Goal: Task Accomplishment & Management: Complete application form

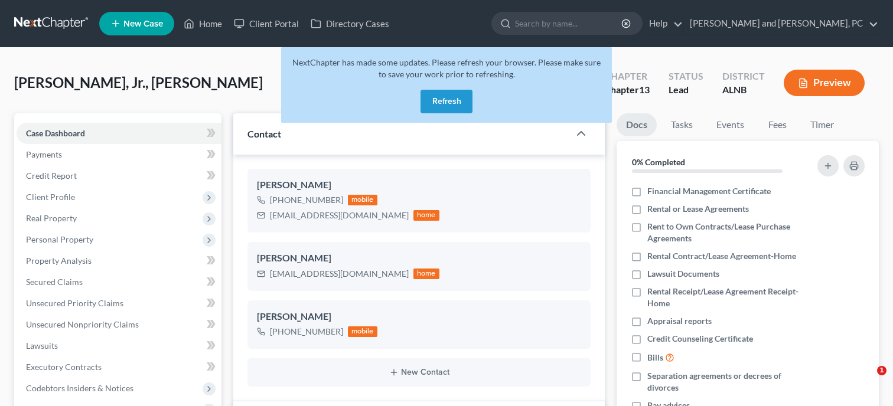
select select "10"
select select "6"
select select "0"
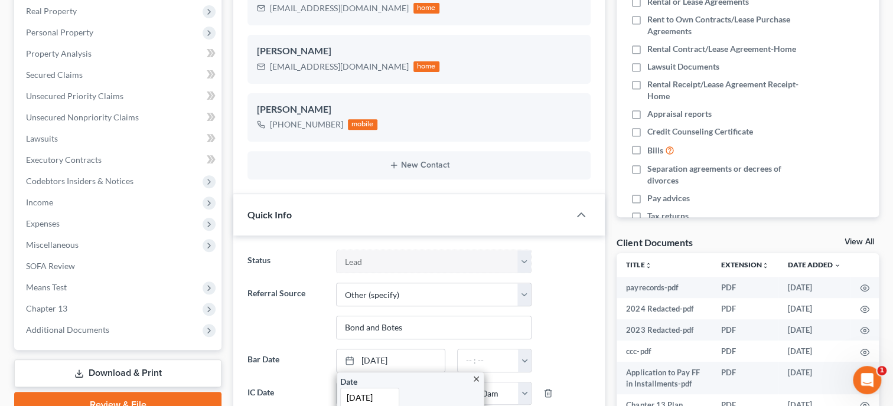
scroll to position [734, 0]
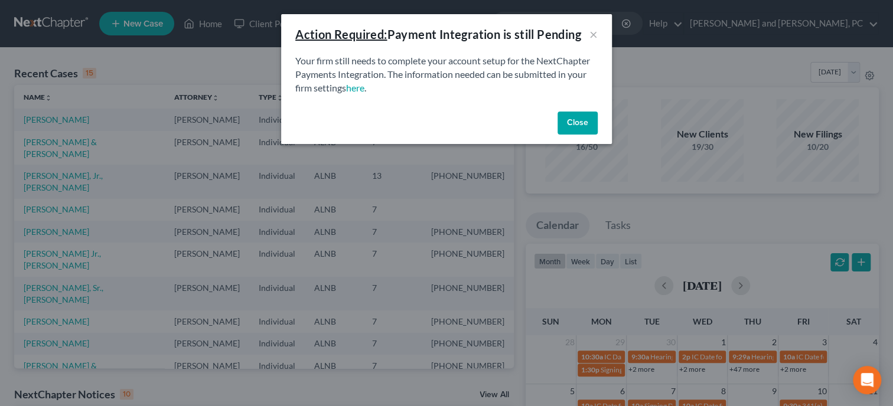
click at [587, 124] on button "Close" at bounding box center [578, 124] width 40 height 24
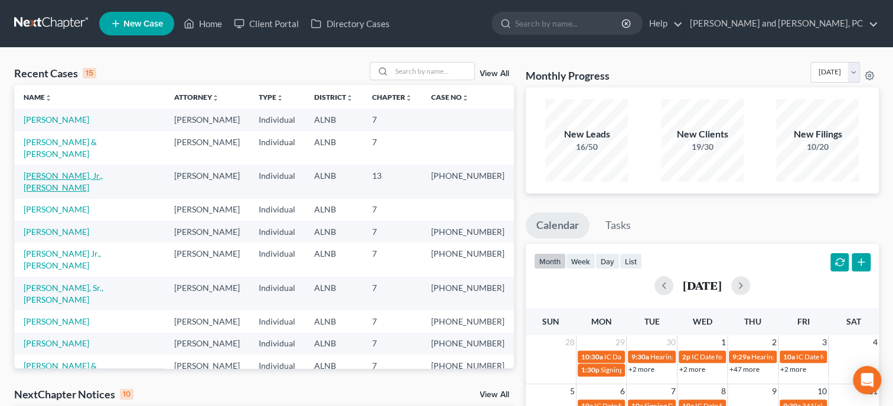
click at [76, 171] on link "Barnett, Jr., Spencer" at bounding box center [63, 182] width 79 height 22
select select "6"
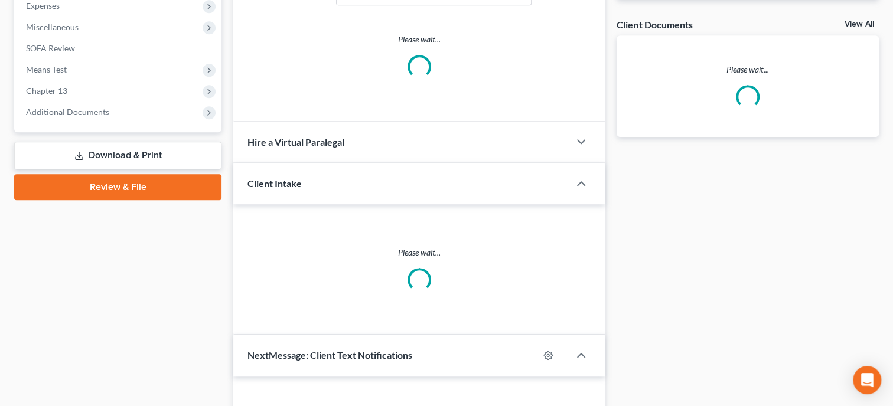
select select "0"
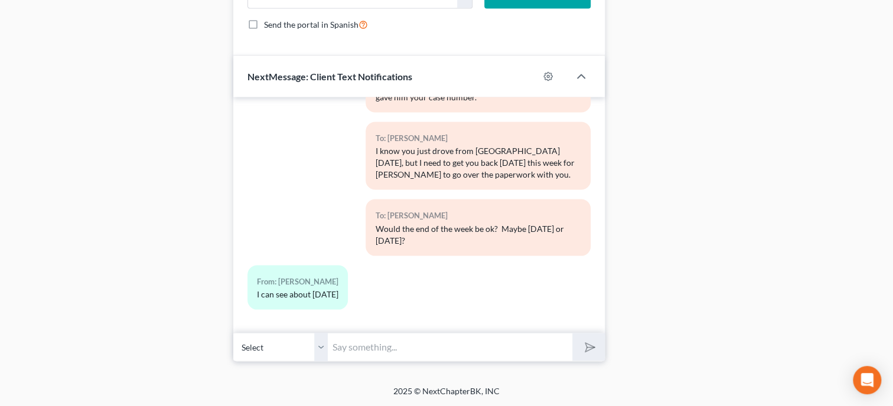
scroll to position [1241, 0]
click at [350, 343] on input "text" at bounding box center [450, 347] width 245 height 29
type input "Ok. Do you want to do around 2? on Friday?"
click at [572, 333] on button "submit" at bounding box center [588, 347] width 32 height 28
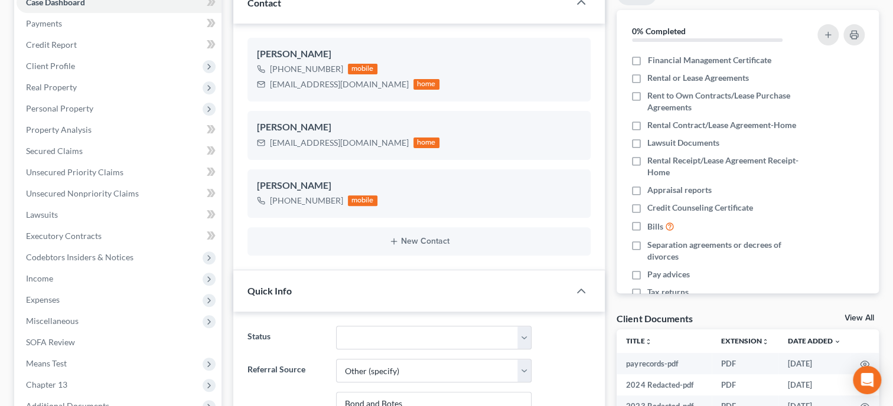
scroll to position [60, 0]
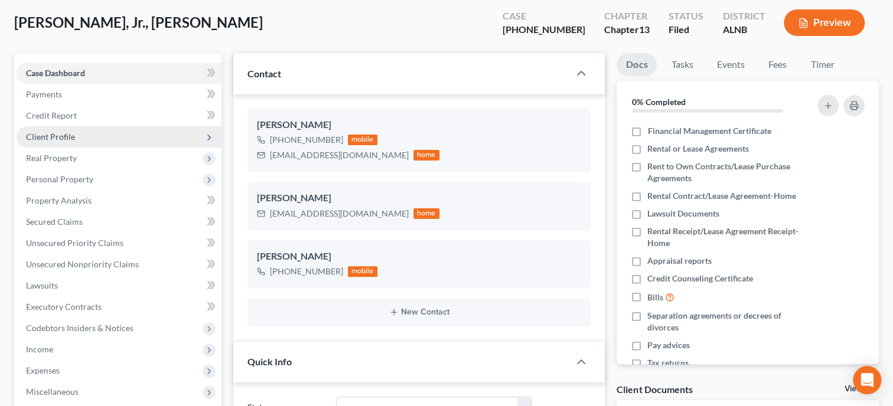
click at [52, 135] on span "Client Profile" at bounding box center [50, 137] width 49 height 10
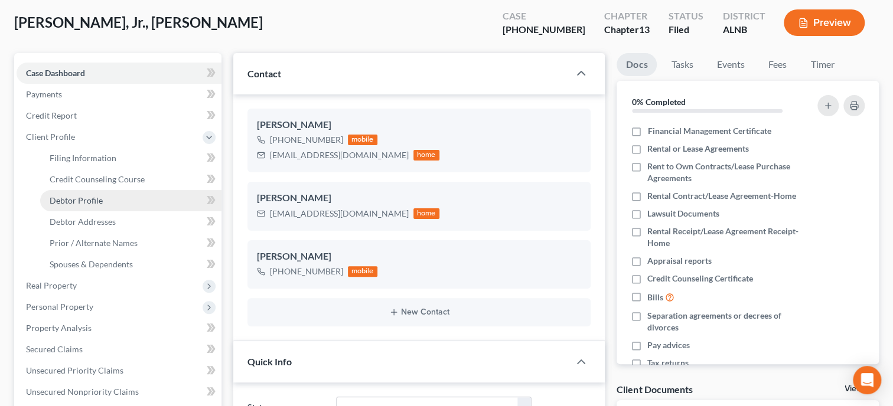
click at [102, 198] on link "Debtor Profile" at bounding box center [130, 200] width 181 height 21
select select "1"
select select "6"
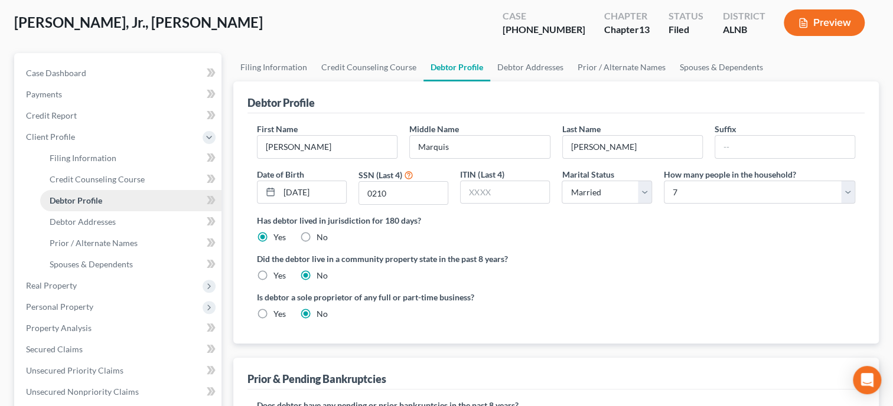
radio input "true"
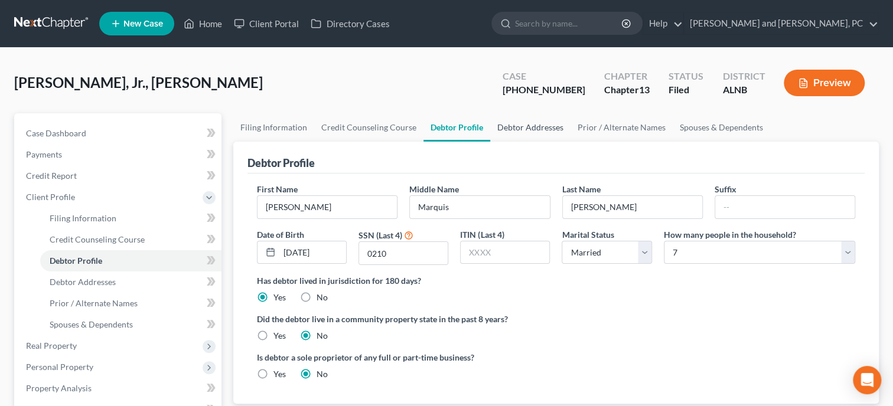
click at [512, 123] on link "Debtor Addresses" at bounding box center [530, 127] width 80 height 28
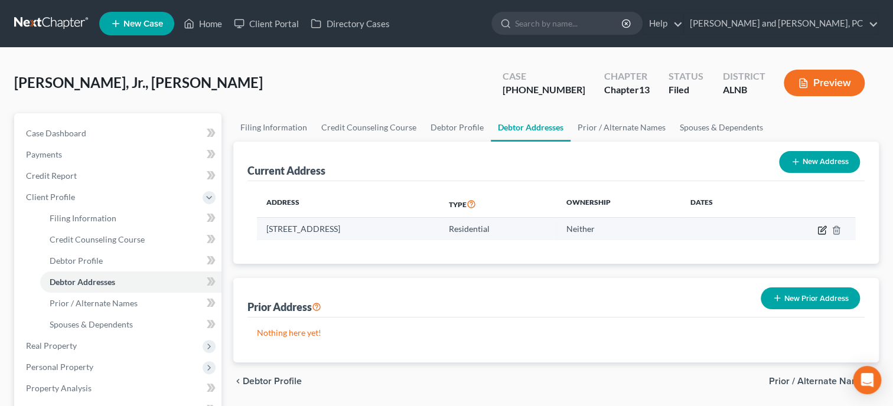
click at [824, 231] on icon "button" at bounding box center [822, 230] width 9 height 9
select select "0"
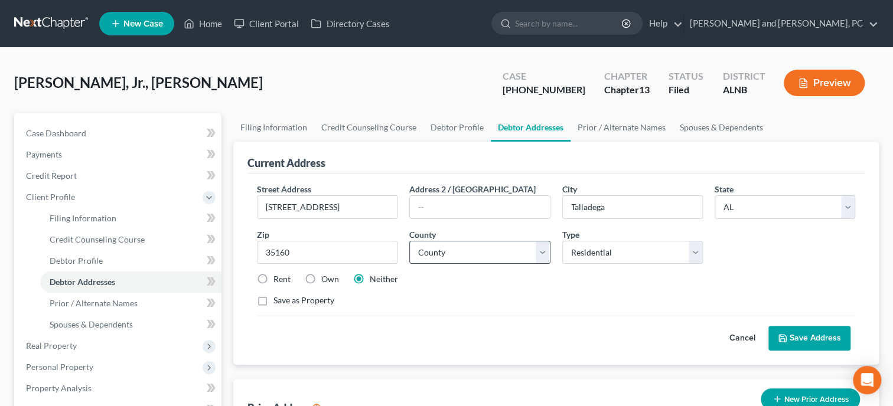
click at [321, 278] on label "Own" at bounding box center [330, 280] width 18 height 12
click at [326, 278] on input "Own" at bounding box center [330, 278] width 8 height 8
radio input "true"
select select "60"
click option "Talladega County" at bounding box center [0, 0] width 0 height 0
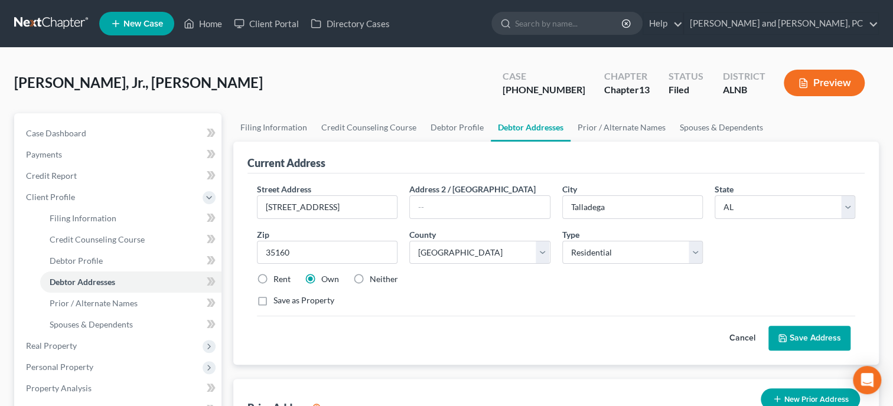
click at [812, 334] on button "Save Address" at bounding box center [810, 338] width 82 height 25
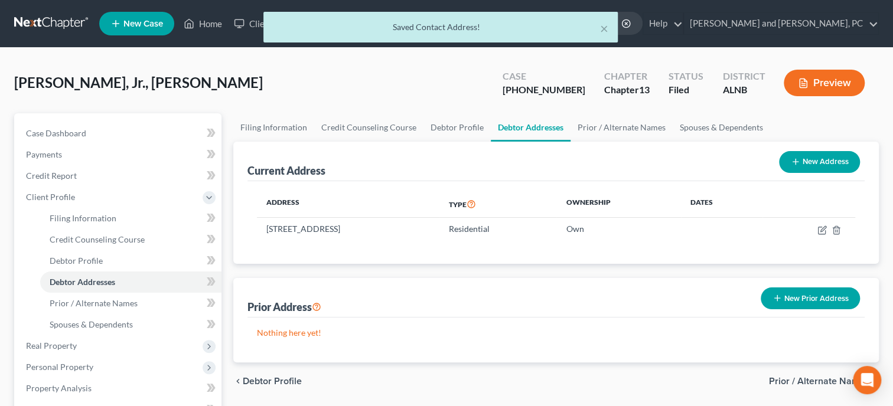
click at [696, 301] on div "Prior Address New Prior Address" at bounding box center [556, 298] width 617 height 40
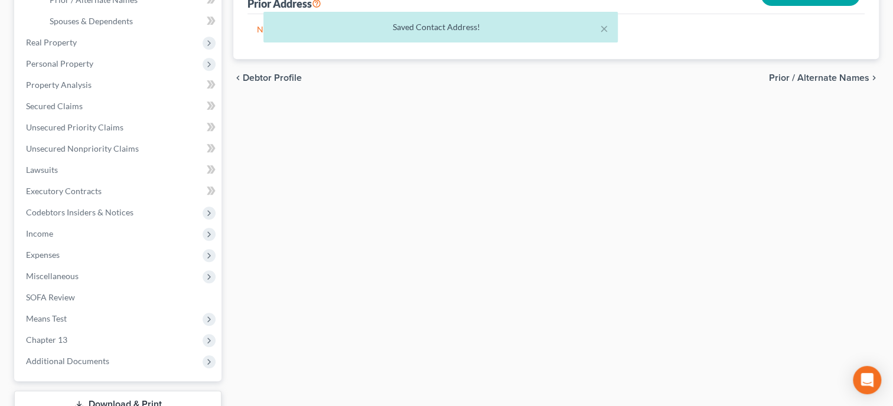
scroll to position [390, 0]
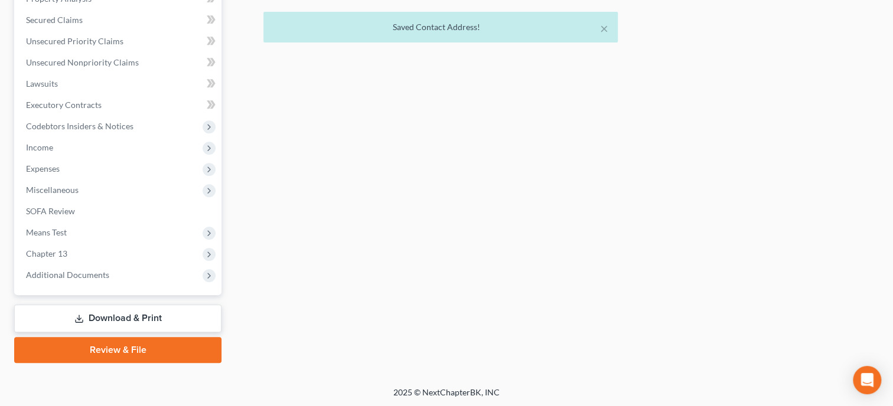
click at [130, 323] on link "Download & Print" at bounding box center [117, 319] width 207 height 28
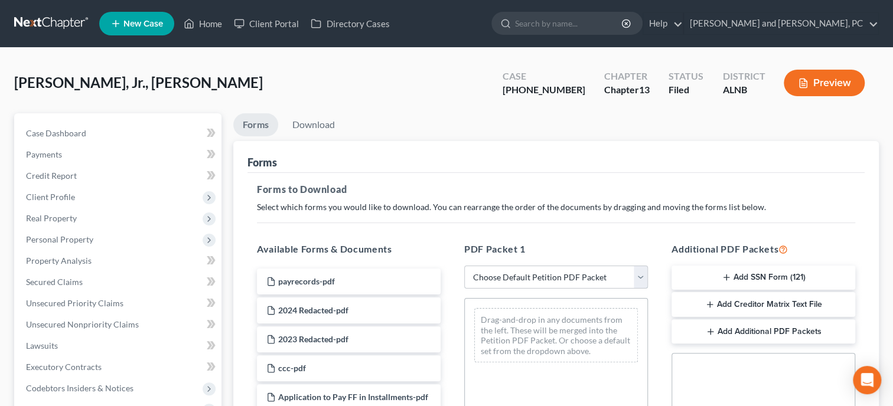
select select "2"
click option "Amended Forms" at bounding box center [0, 0] width 0 height 0
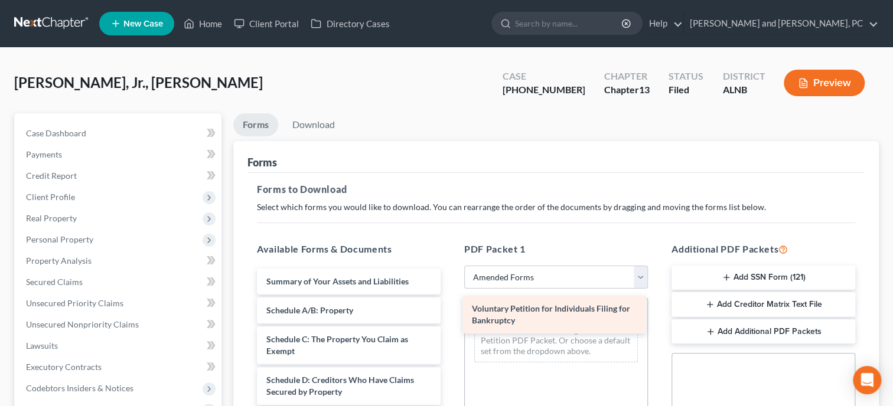
drag, startPoint x: 345, startPoint y: 293, endPoint x: 551, endPoint y: 321, distance: 207.5
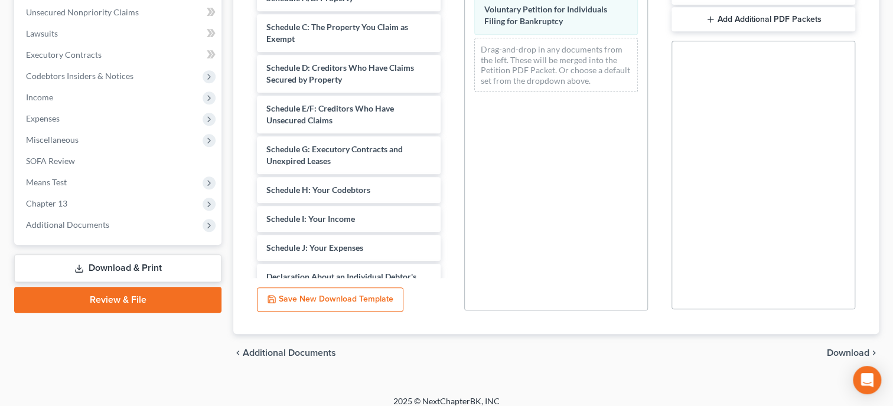
scroll to position [322, 0]
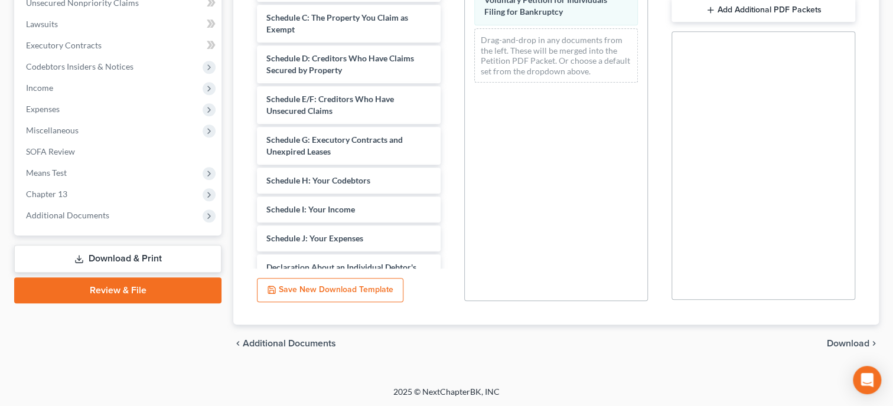
click at [835, 342] on span "Download" at bounding box center [848, 343] width 43 height 9
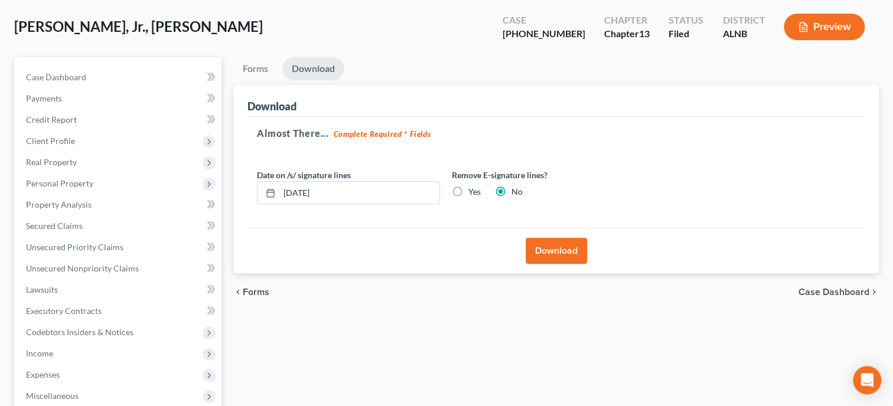
scroll to position [19, 0]
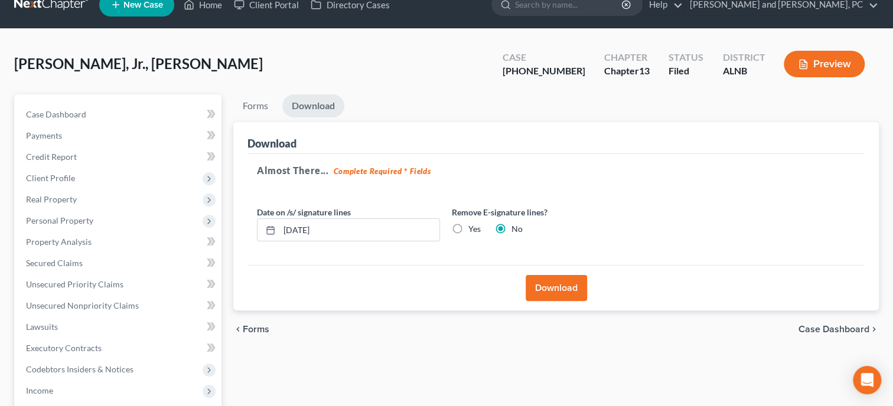
click at [562, 294] on button "Download" at bounding box center [556, 288] width 61 height 26
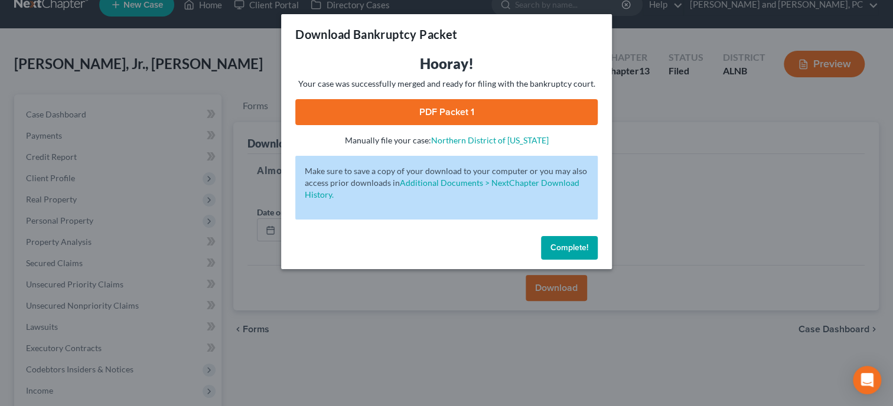
click at [473, 120] on link "PDF Packet 1" at bounding box center [446, 112] width 302 height 26
click at [557, 250] on span "Complete!" at bounding box center [570, 248] width 38 height 10
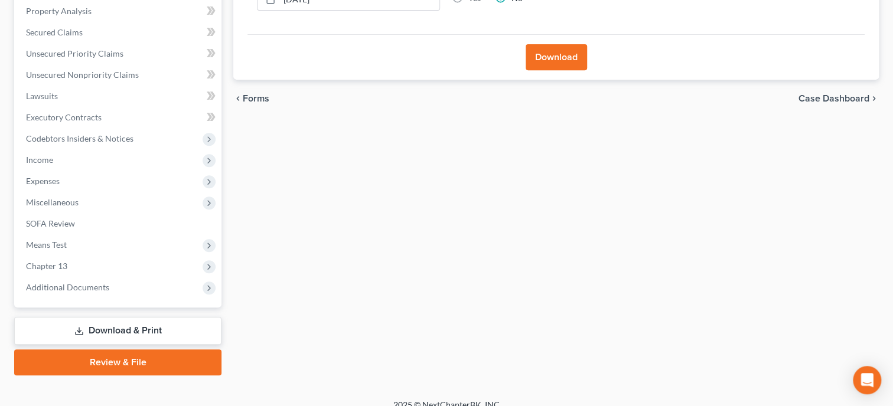
scroll to position [262, 0]
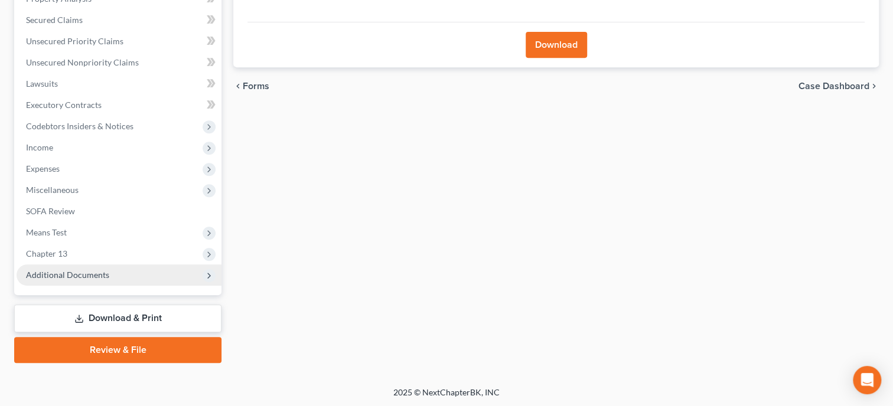
click at [118, 282] on span "Additional Documents" at bounding box center [119, 275] width 205 height 21
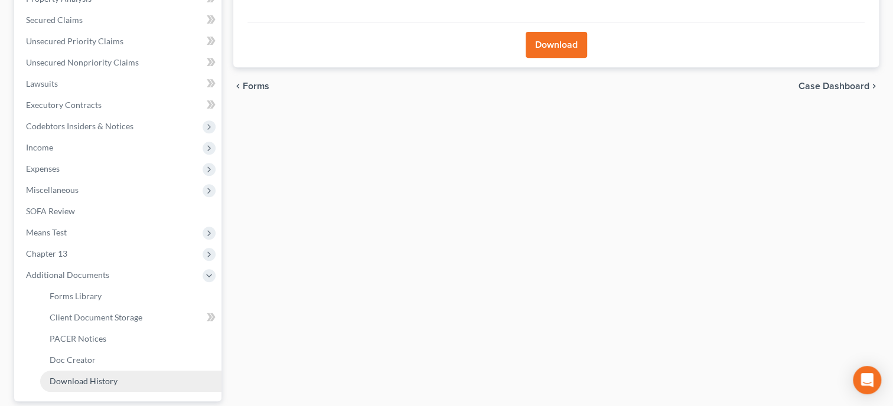
click at [119, 380] on link "Download History" at bounding box center [130, 381] width 181 height 21
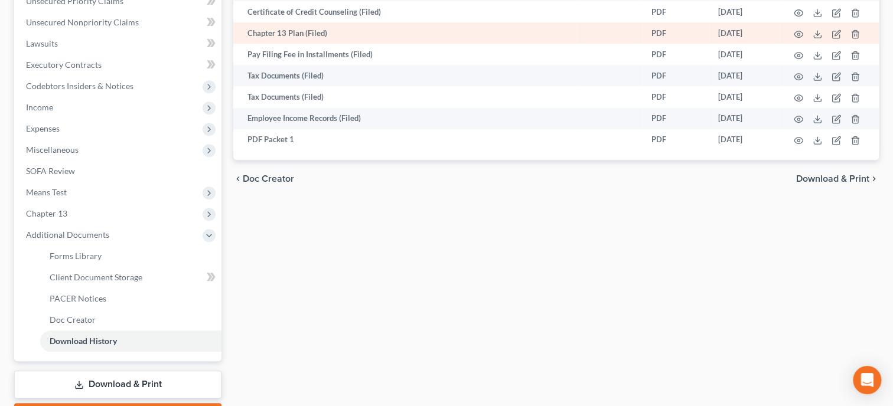
scroll to position [364, 0]
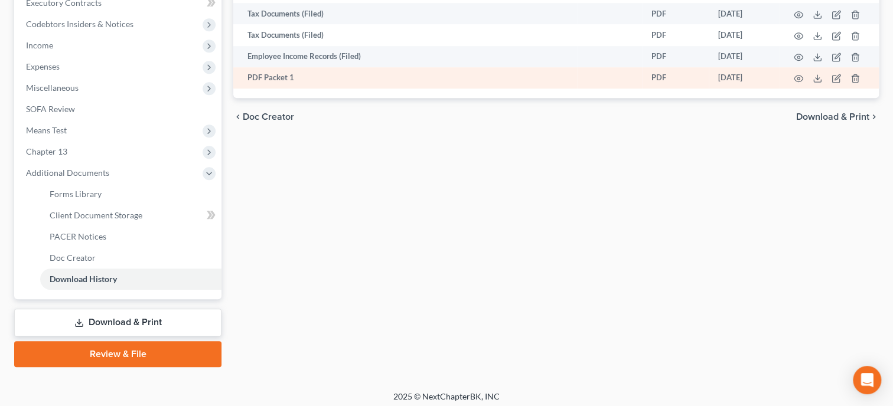
click at [831, 83] on td at bounding box center [829, 77] width 99 height 21
click at [835, 80] on icon "button" at bounding box center [837, 76] width 5 height 5
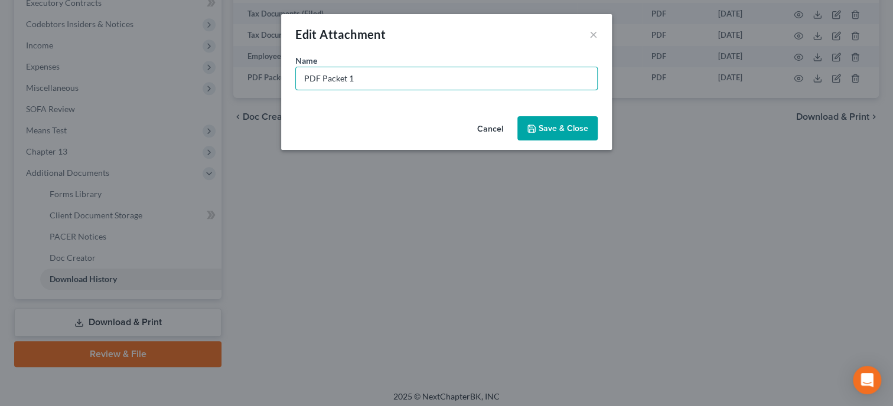
drag, startPoint x: 386, startPoint y: 77, endPoint x: 276, endPoint y: 77, distance: 109.3
click at [296, 77] on input "PDF Packet 1" at bounding box center [446, 78] width 301 height 22
type input "Amended Petition"
click at [538, 129] on button "Save & Close" at bounding box center [558, 128] width 80 height 25
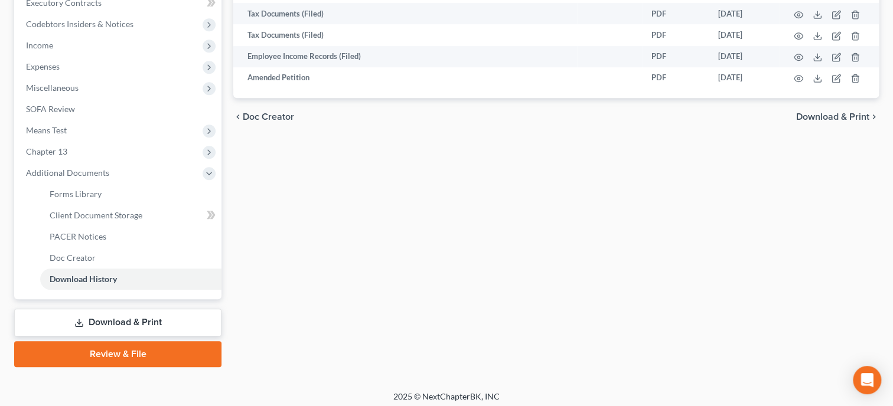
scroll to position [0, 0]
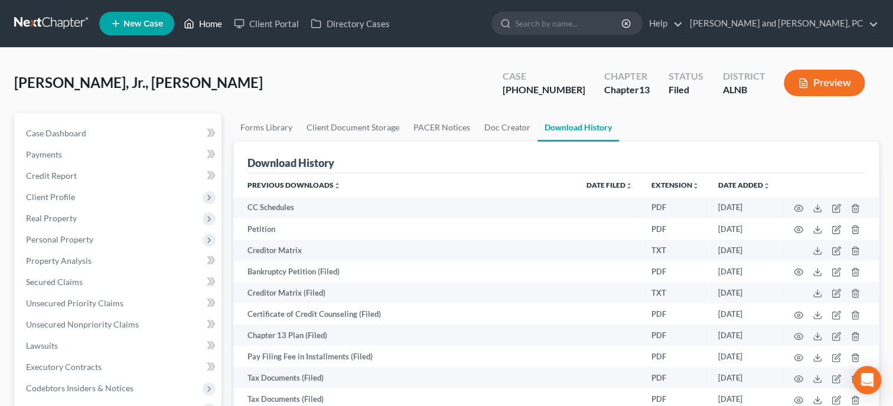
click at [211, 27] on link "Home" at bounding box center [203, 23] width 50 height 21
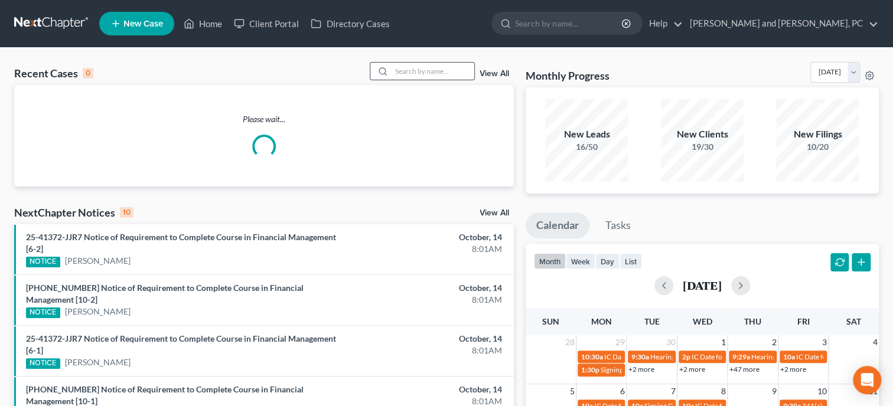
click at [393, 69] on input "search" at bounding box center [433, 71] width 83 height 17
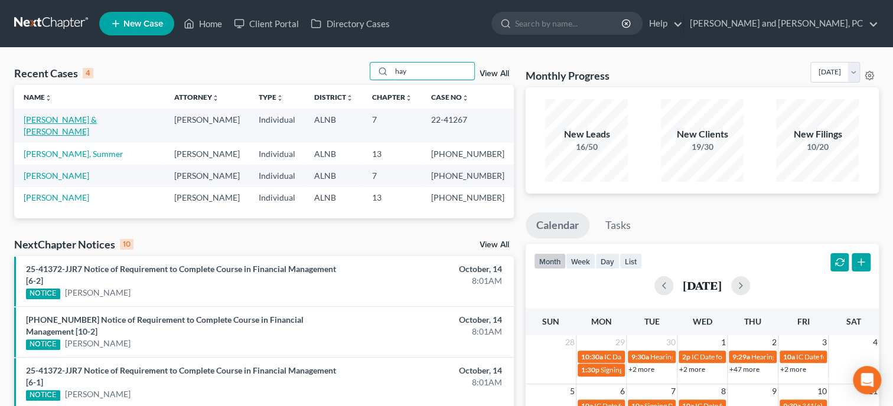
type input "hay"
click at [69, 120] on link "Hayes, Ernie & Tina" at bounding box center [60, 126] width 73 height 22
select select "6"
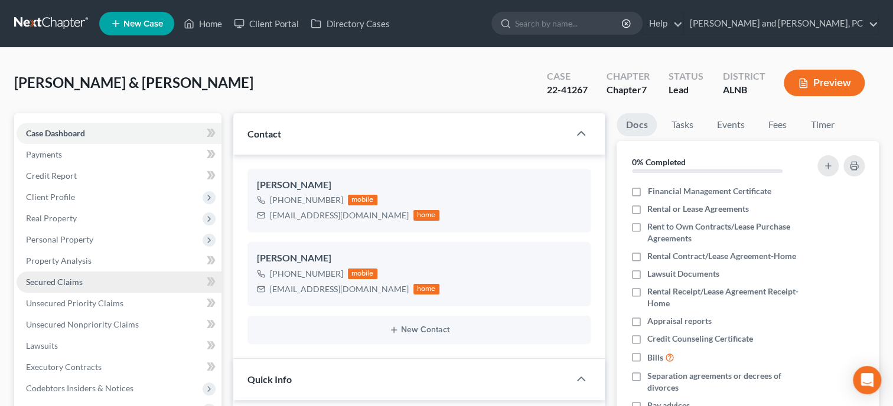
click at [75, 278] on span "Secured Claims" at bounding box center [54, 282] width 57 height 10
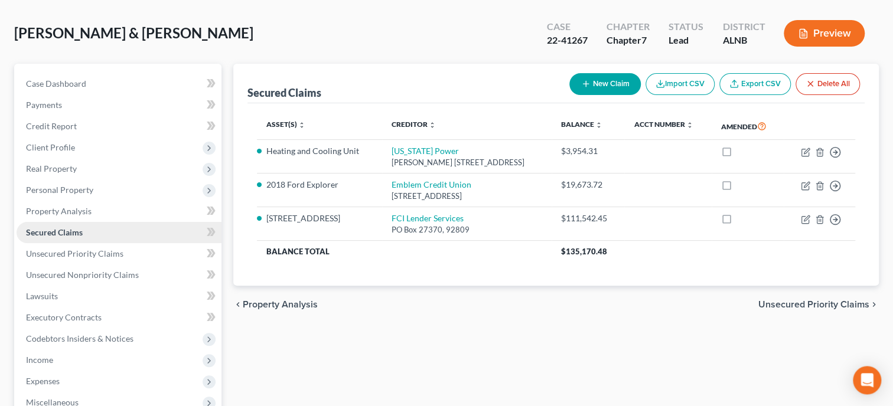
scroll to position [121, 0]
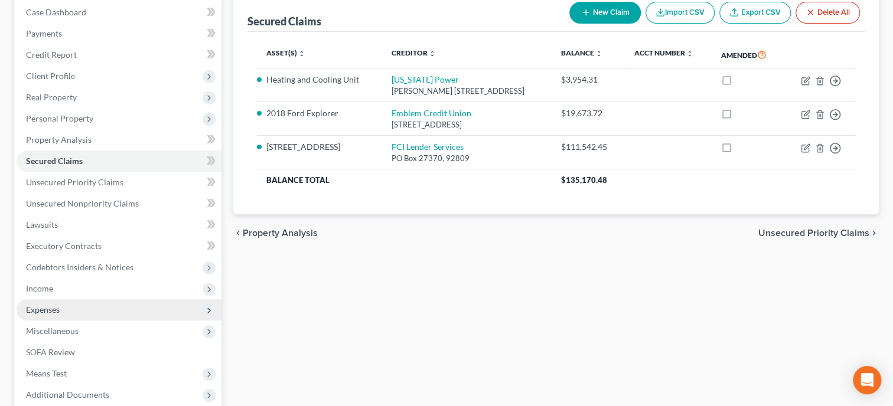
click at [61, 312] on span "Expenses" at bounding box center [119, 310] width 205 height 21
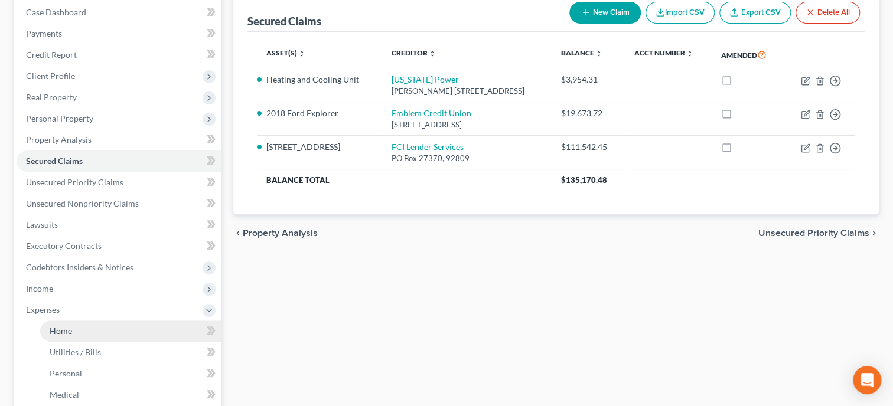
click at [62, 330] on span "Home" at bounding box center [61, 331] width 22 height 10
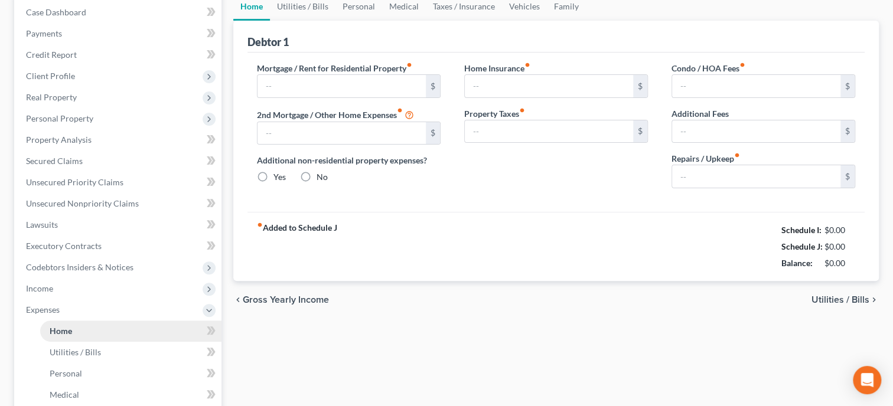
type input "1,066.33"
type input "0.00"
radio input "true"
type input "0.00"
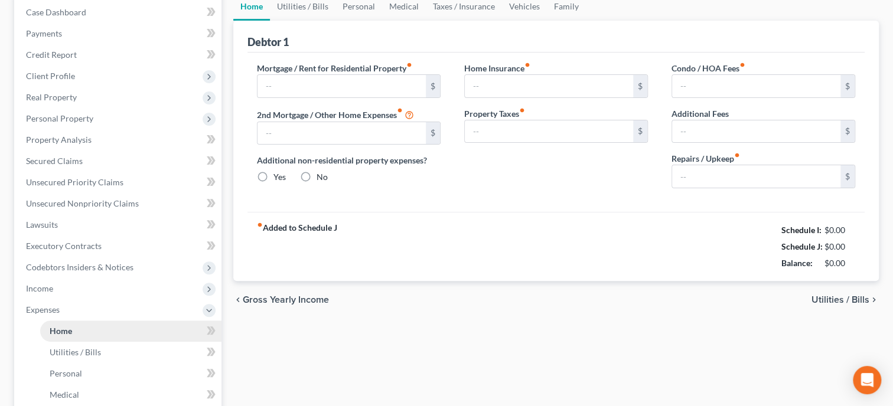
type input "0.00"
type input "100.00"
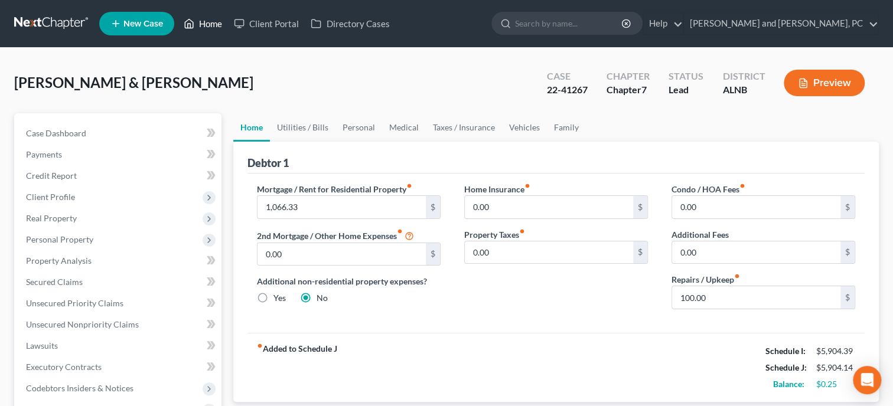
click at [212, 28] on link "Home" at bounding box center [203, 23] width 50 height 21
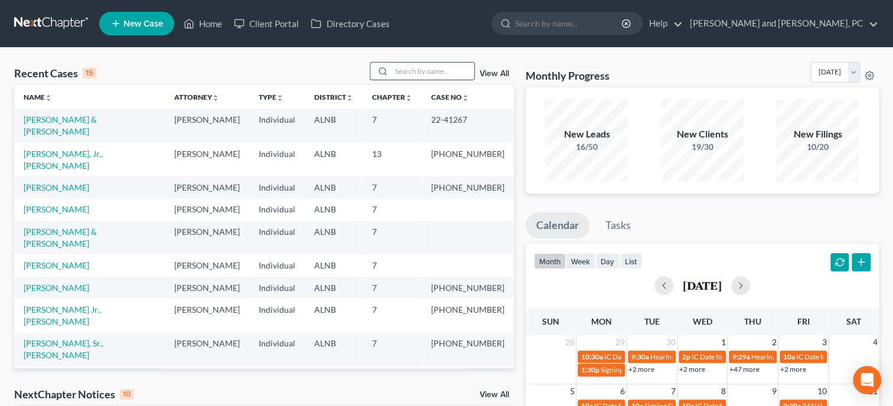
click at [393, 70] on input "search" at bounding box center [433, 71] width 83 height 17
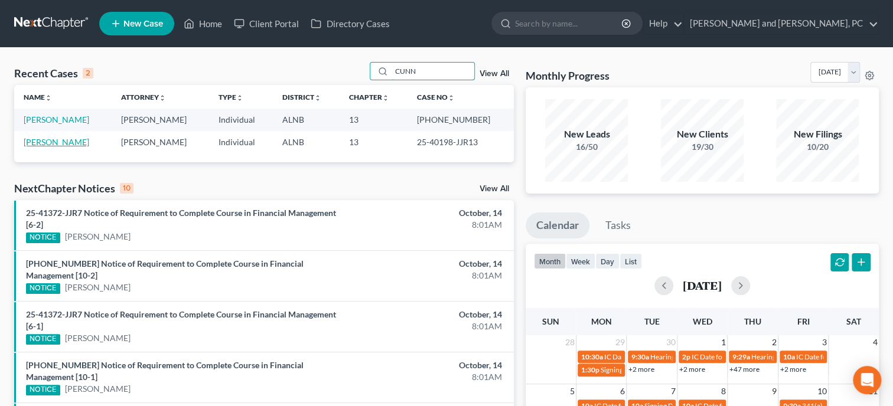
type input "CUNN"
click at [74, 142] on link "Cunningham, Patti" at bounding box center [57, 142] width 66 height 10
select select "1"
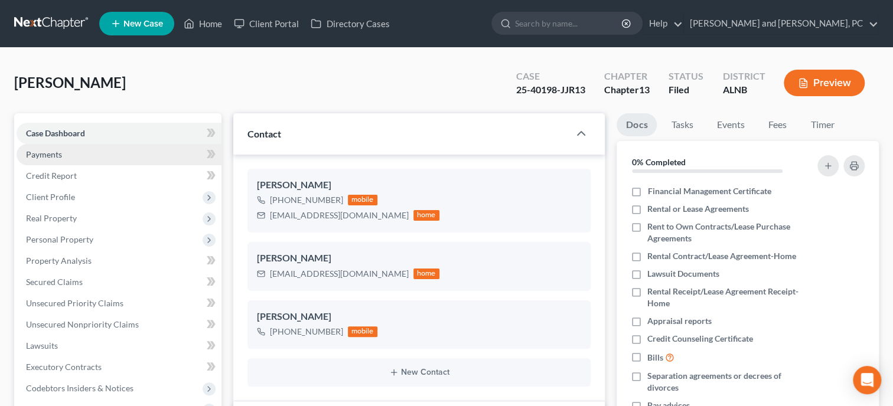
scroll to position [3869, 0]
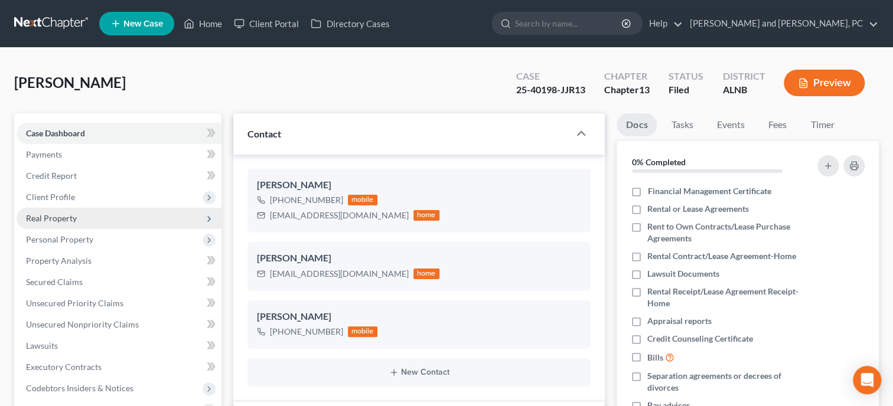
click at [86, 220] on span "Real Property" at bounding box center [119, 218] width 205 height 21
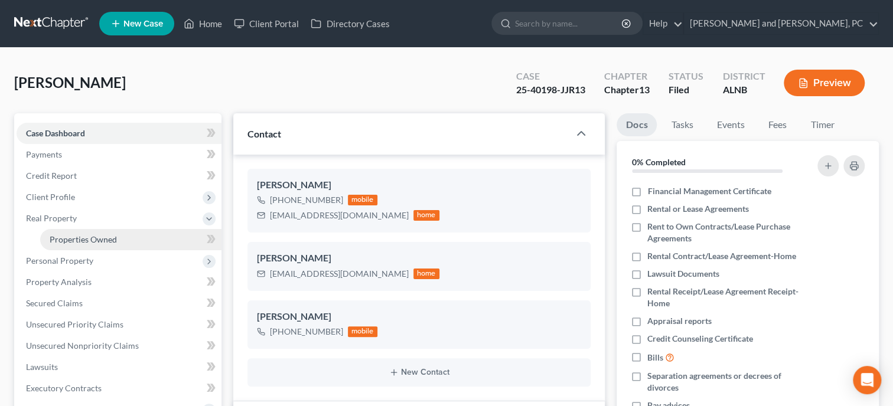
click at [80, 246] on link "Properties Owned" at bounding box center [130, 239] width 181 height 21
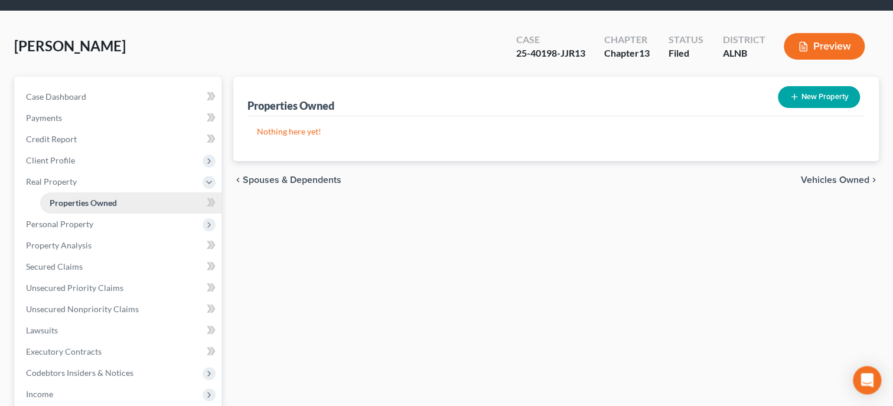
scroll to position [60, 0]
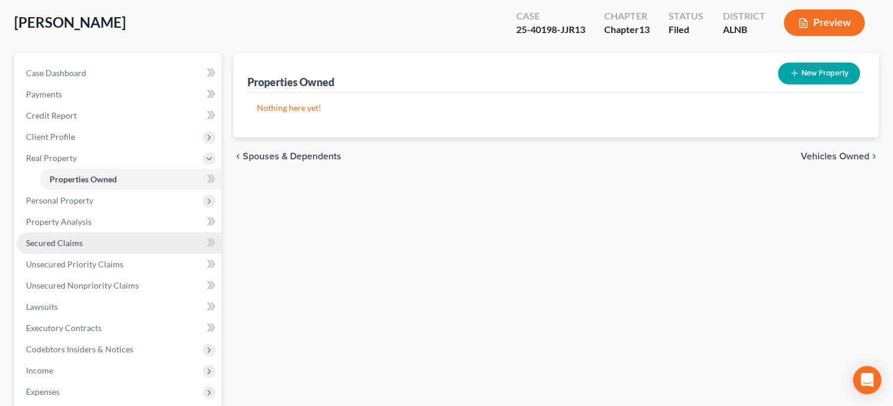
click at [83, 247] on link "Secured Claims" at bounding box center [119, 243] width 205 height 21
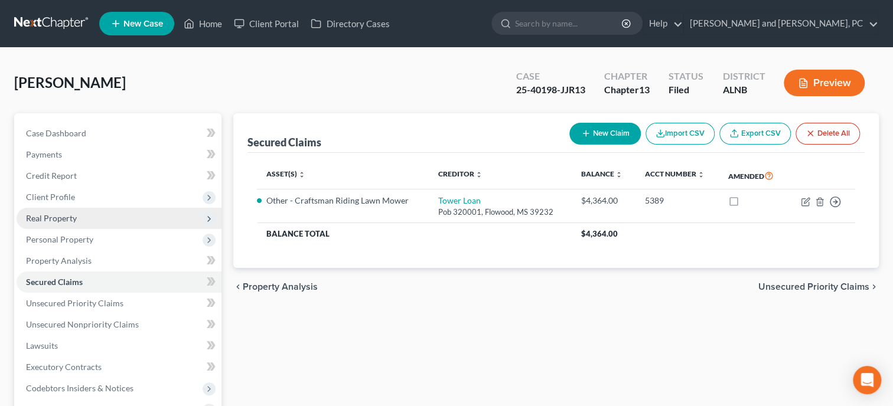
scroll to position [60, 0]
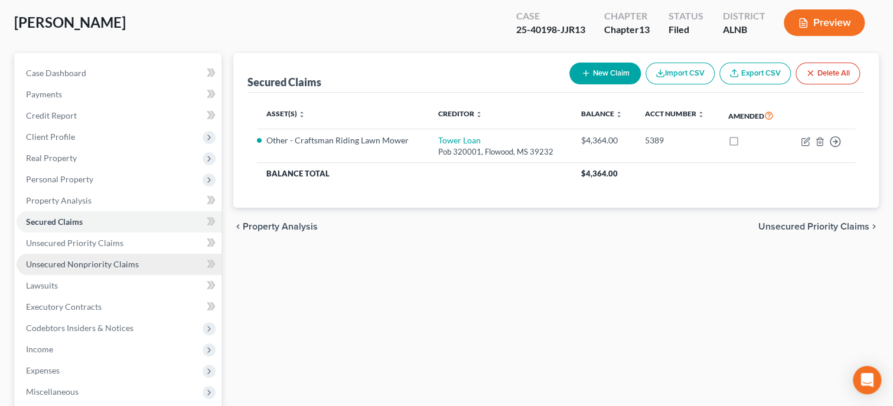
click at [89, 258] on link "Unsecured Nonpriority Claims" at bounding box center [119, 264] width 205 height 21
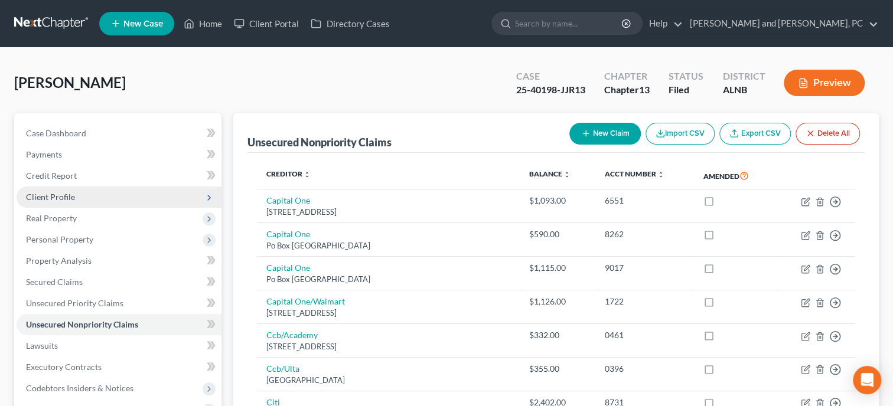
click at [64, 190] on span "Client Profile" at bounding box center [119, 197] width 205 height 21
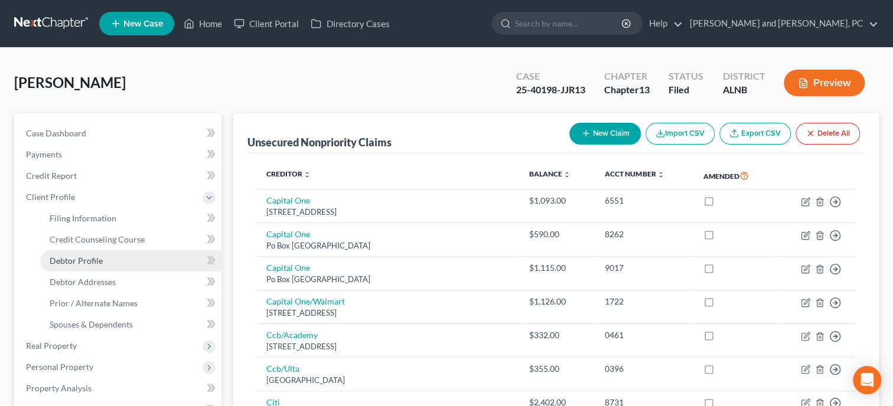
click at [86, 258] on span "Debtor Profile" at bounding box center [76, 261] width 53 height 10
select select "0"
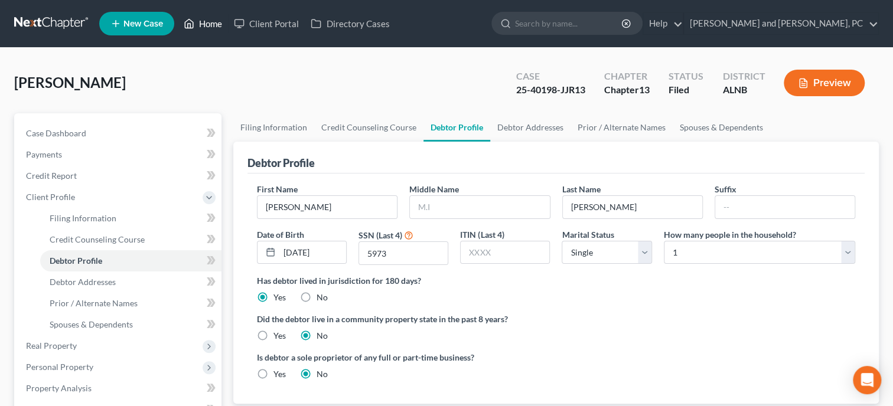
click at [200, 24] on link "Home" at bounding box center [203, 23] width 50 height 21
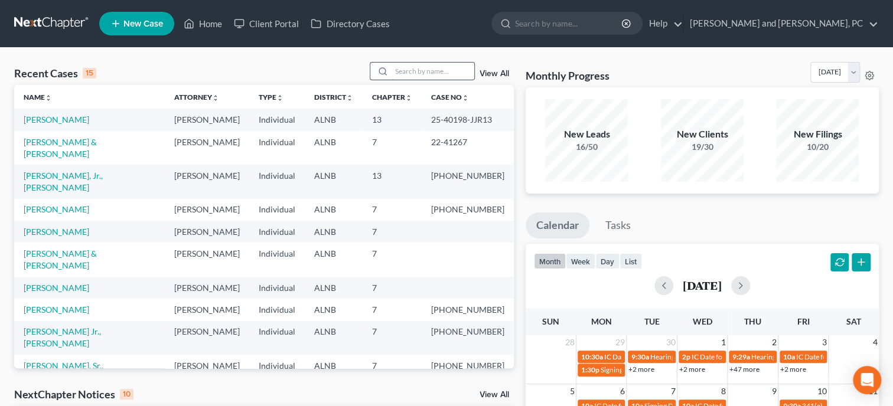
click at [401, 71] on input "search" at bounding box center [433, 71] width 83 height 17
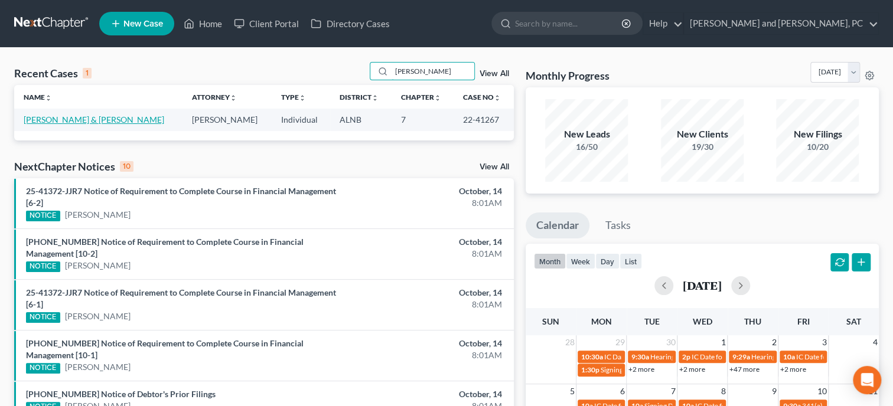
type input "HAYES"
click at [52, 122] on link "Hayes, Ernie & Tina" at bounding box center [94, 120] width 141 height 10
select select "6"
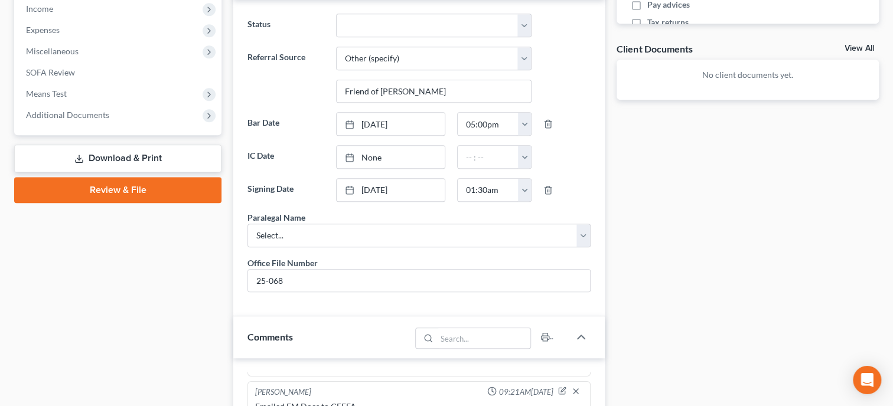
scroll to position [384, 0]
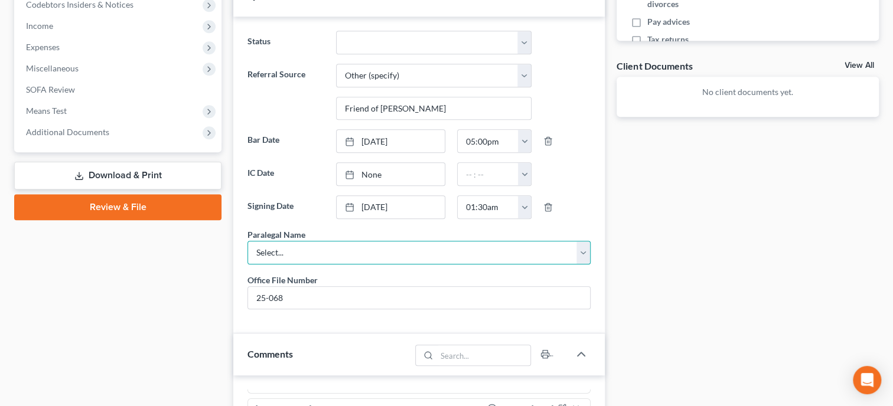
select select "0"
click option "[PERSON_NAME]" at bounding box center [0, 0] width 0 height 0
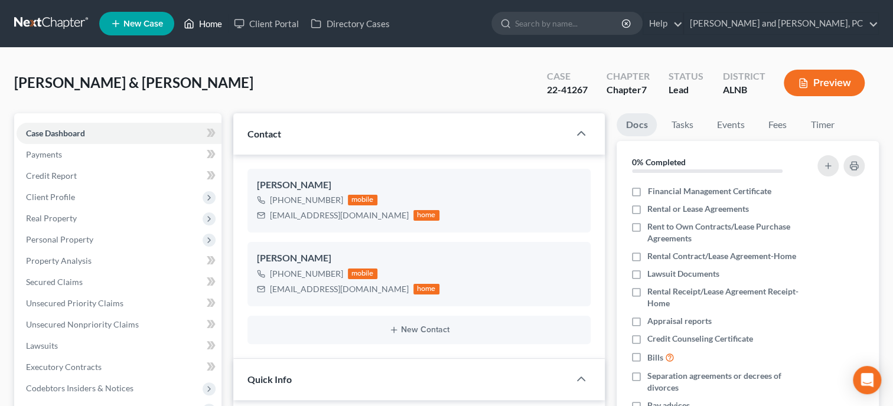
click at [198, 24] on link "Home" at bounding box center [203, 23] width 50 height 21
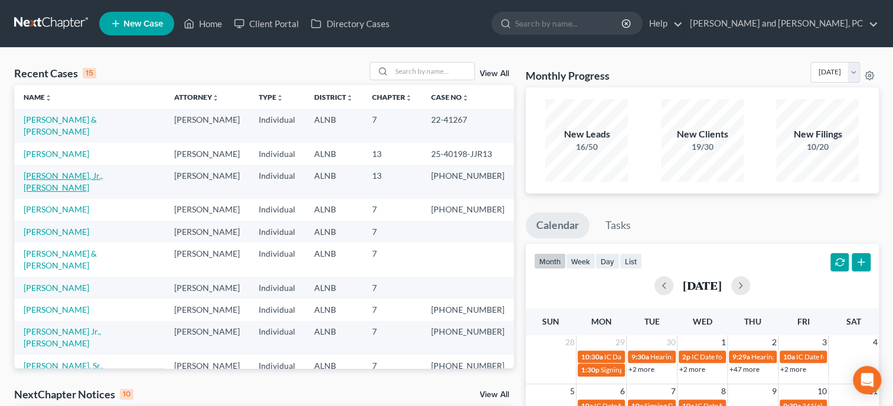
click at [31, 171] on link "Barnett, Jr., Spencer" at bounding box center [63, 182] width 79 height 22
select select "6"
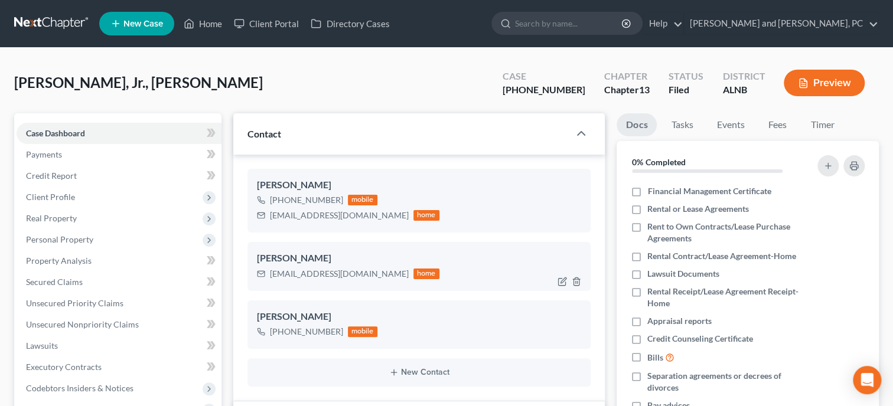
scroll to position [304, 0]
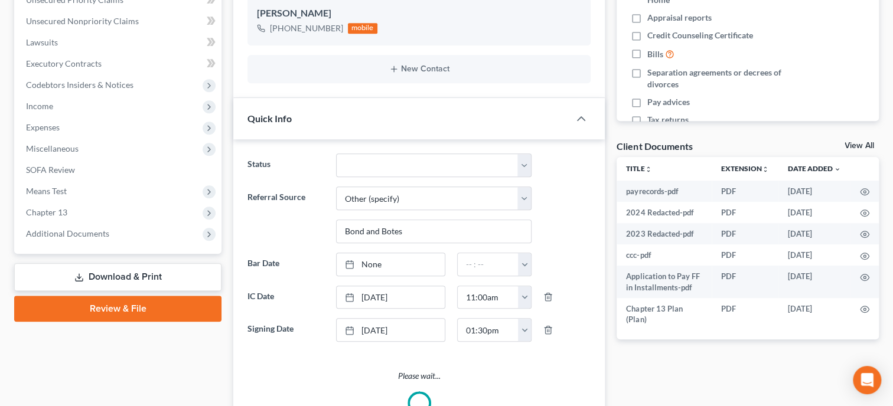
select select "0"
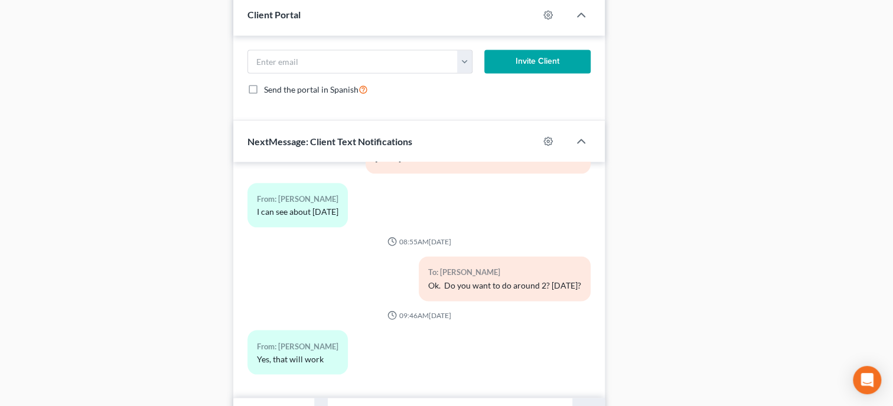
scroll to position [1241, 0]
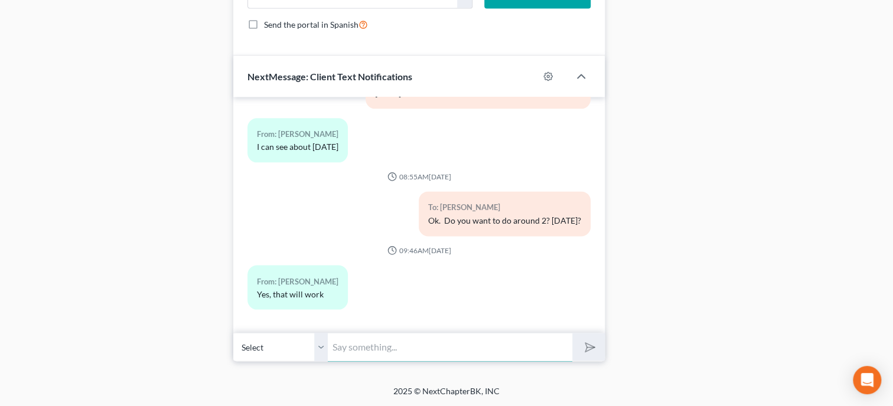
click at [407, 337] on input "text" at bounding box center [450, 347] width 245 height 29
type input "Ok. I have you down. Thanks"
click at [596, 347] on button "submit" at bounding box center [588, 347] width 32 height 28
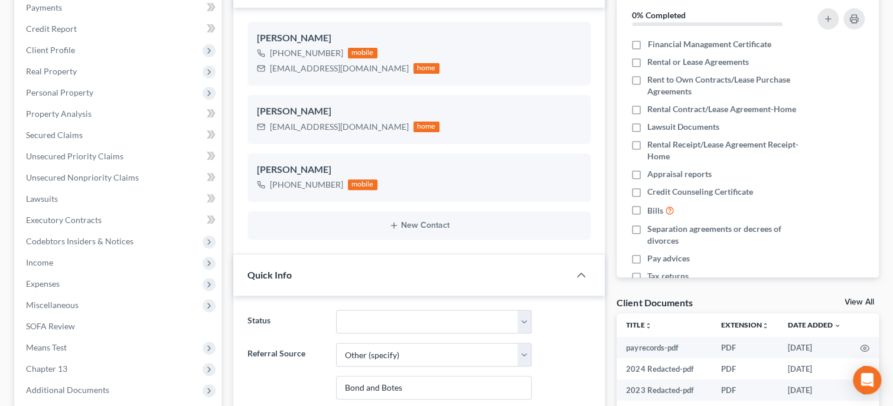
scroll to position [0, 0]
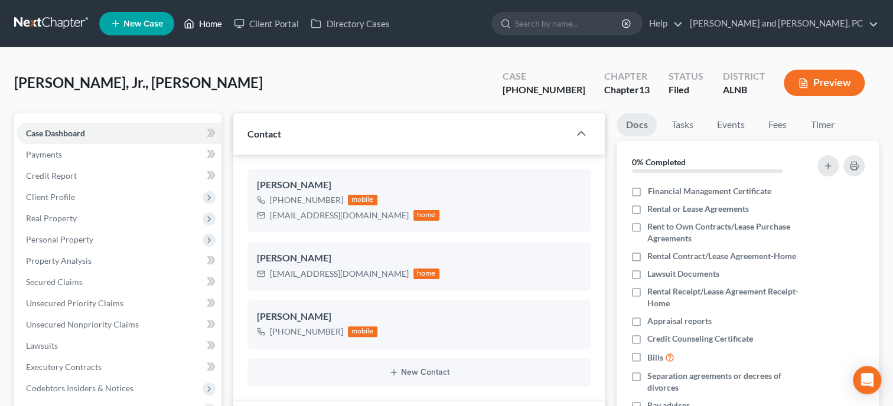
click at [210, 24] on link "Home" at bounding box center [203, 23] width 50 height 21
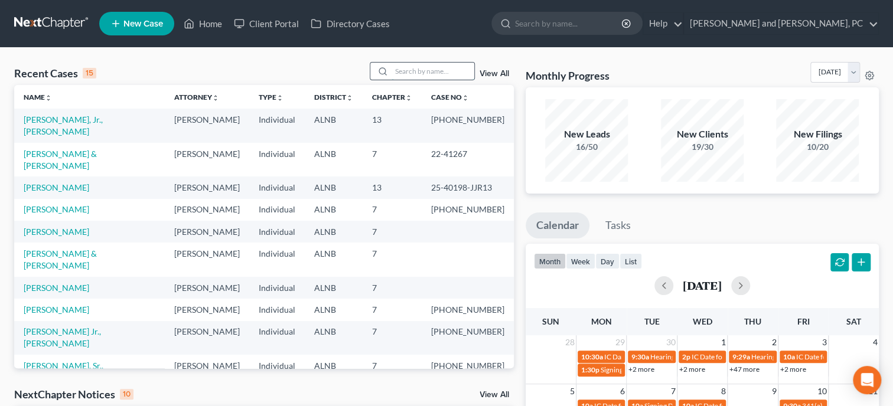
click at [392, 71] on input "search" at bounding box center [433, 71] width 83 height 17
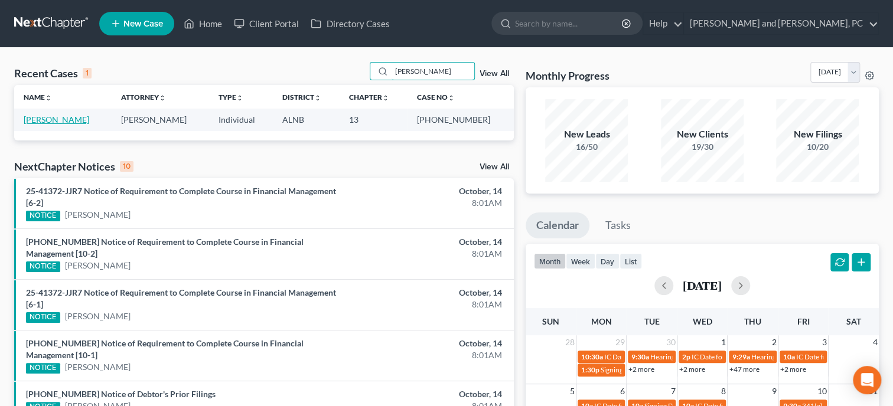
type input "hamm"
click at [57, 121] on link "Hammett, Mary" at bounding box center [57, 120] width 66 height 10
select select "6"
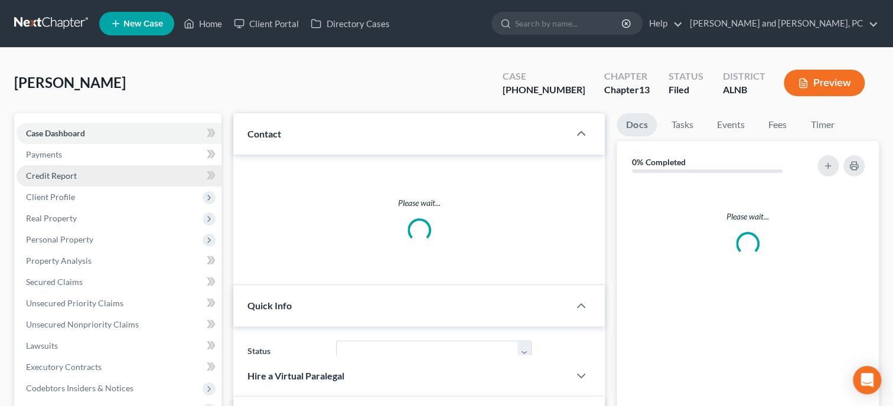
select select "0"
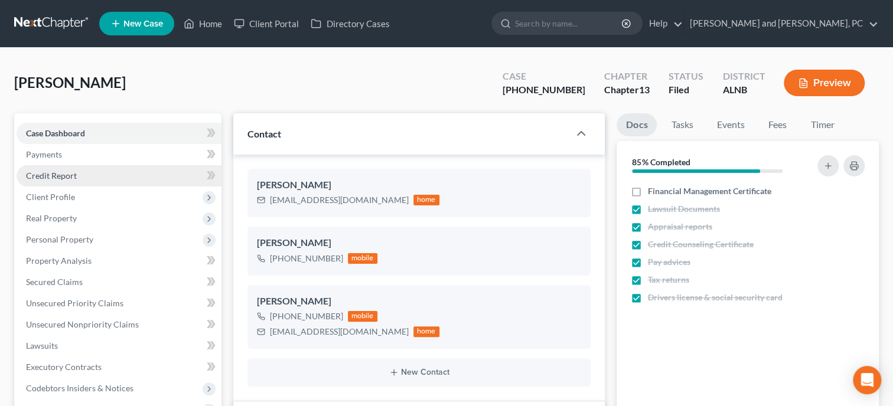
scroll to position [686, 0]
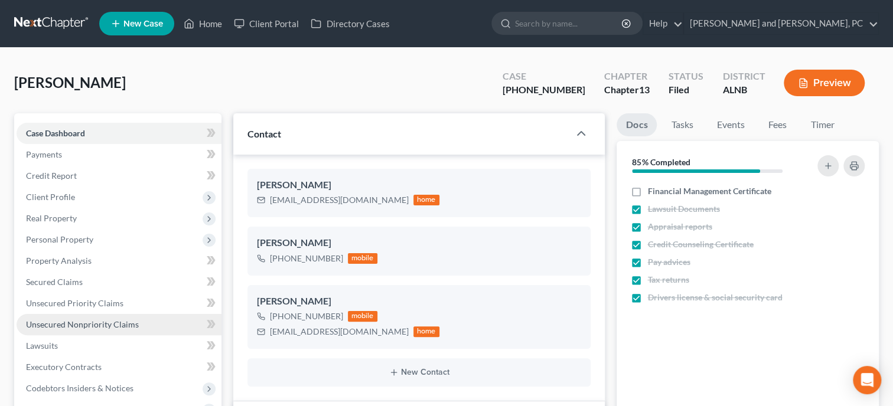
click at [96, 320] on span "Unsecured Nonpriority Claims" at bounding box center [82, 325] width 113 height 10
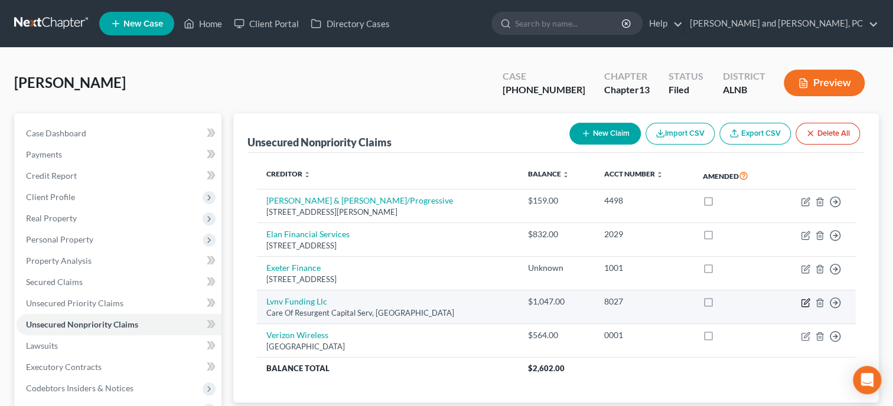
click at [804, 302] on icon "button" at bounding box center [806, 301] width 5 height 5
select select "42"
select select "1"
select select "0"
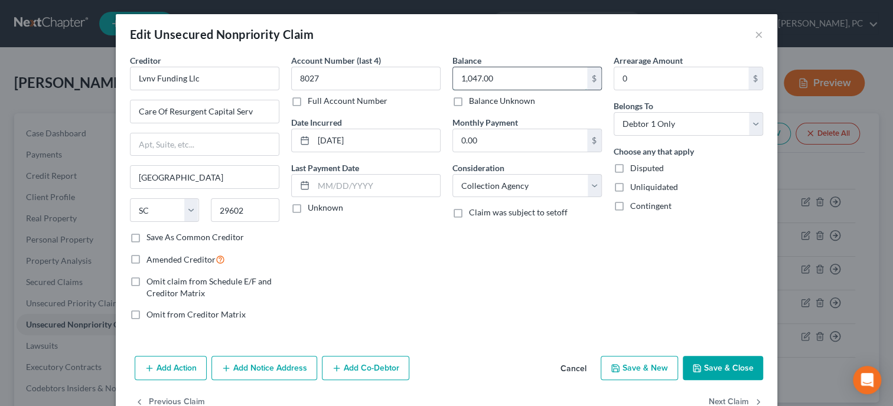
click at [513, 77] on input "1,047.00" at bounding box center [520, 78] width 134 height 22
type input "1,047.48"
click at [228, 82] on input "Lvnv Funding Llc" at bounding box center [204, 79] width 149 height 24
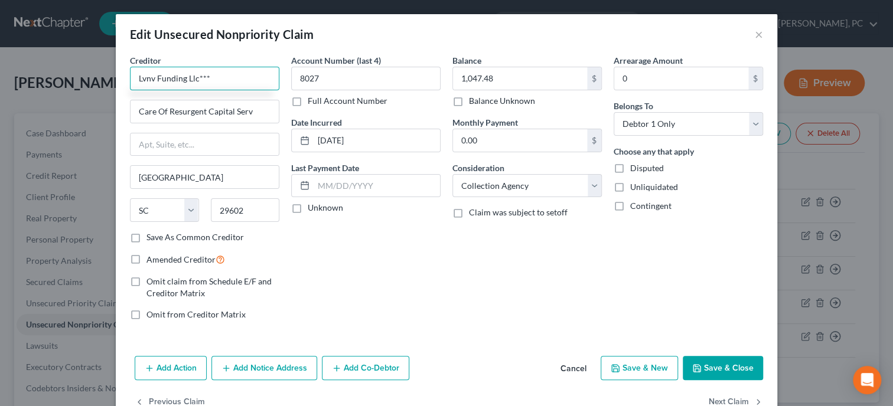
type input "Lvnv Funding Llc***"
click at [713, 362] on button "Save & Close" at bounding box center [723, 368] width 80 height 25
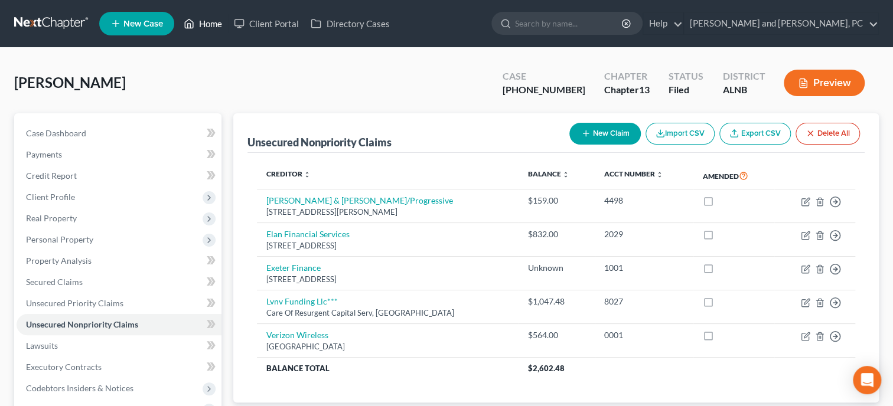
click at [204, 25] on link "Home" at bounding box center [203, 23] width 50 height 21
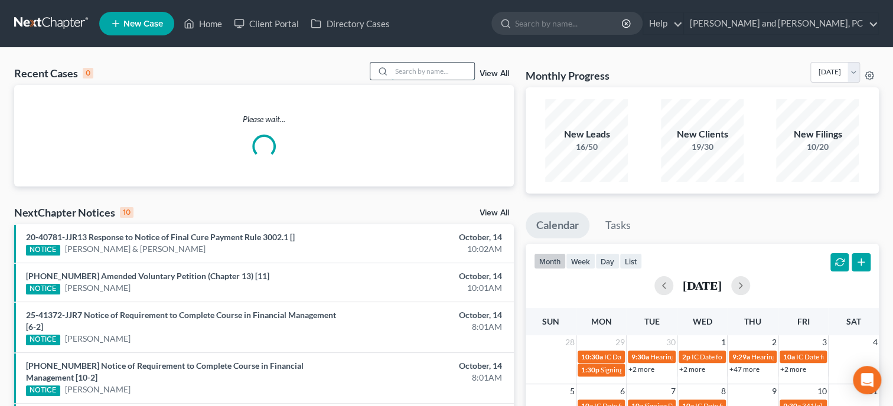
click at [425, 65] on input "search" at bounding box center [433, 71] width 83 height 17
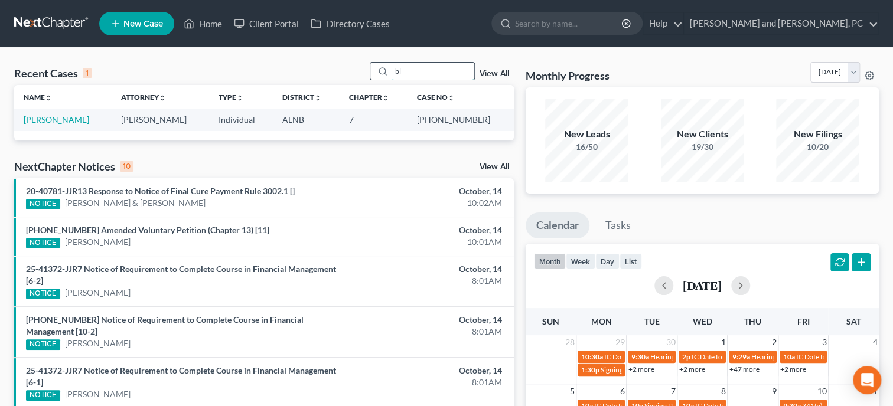
type input "b"
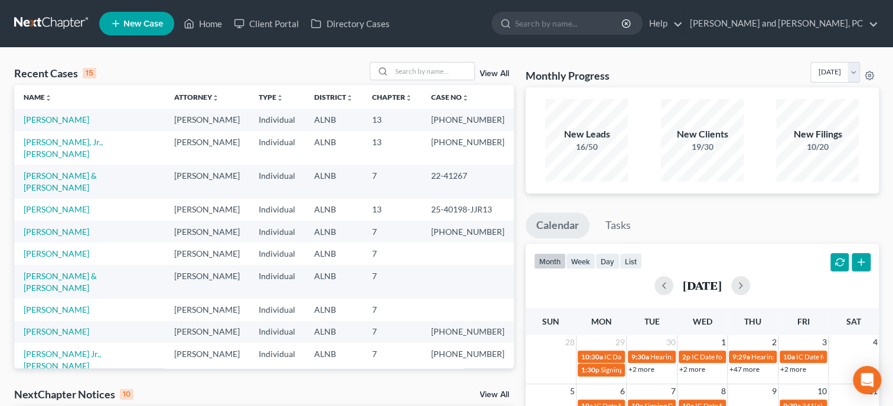
click at [136, 25] on span "New Case" at bounding box center [143, 23] width 40 height 9
select select "1"
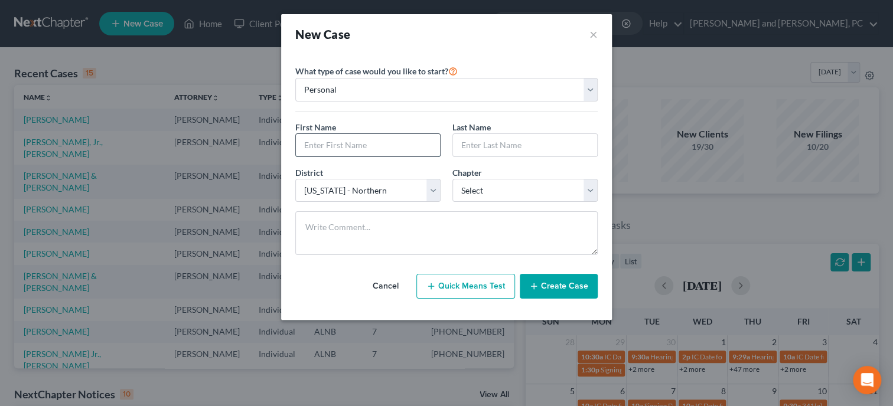
click at [378, 151] on input "text" at bounding box center [368, 145] width 144 height 22
click at [376, 151] on input "Tonyq" at bounding box center [368, 145] width 144 height 22
type input "Tony"
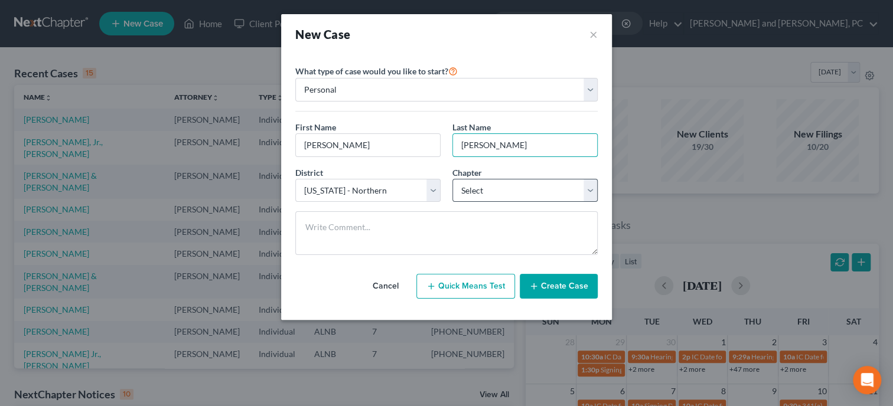
type input "Blackwell"
select select "3"
click option "13" at bounding box center [0, 0] width 0 height 0
click at [526, 285] on button "Create Case" at bounding box center [559, 286] width 78 height 25
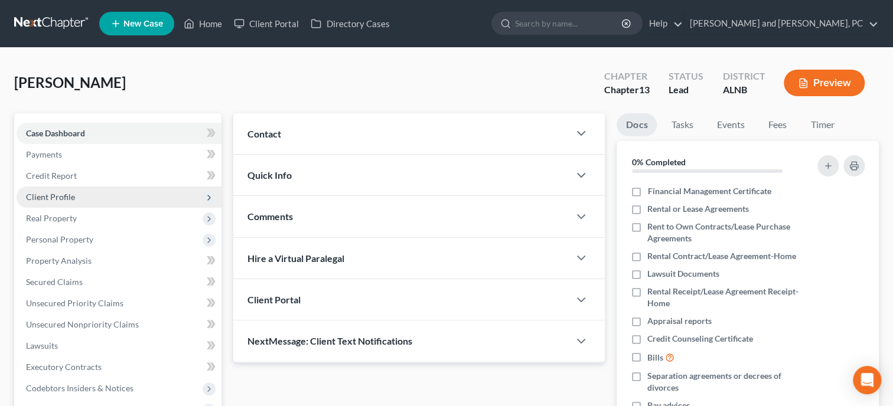
click at [77, 197] on span "Client Profile" at bounding box center [119, 197] width 205 height 21
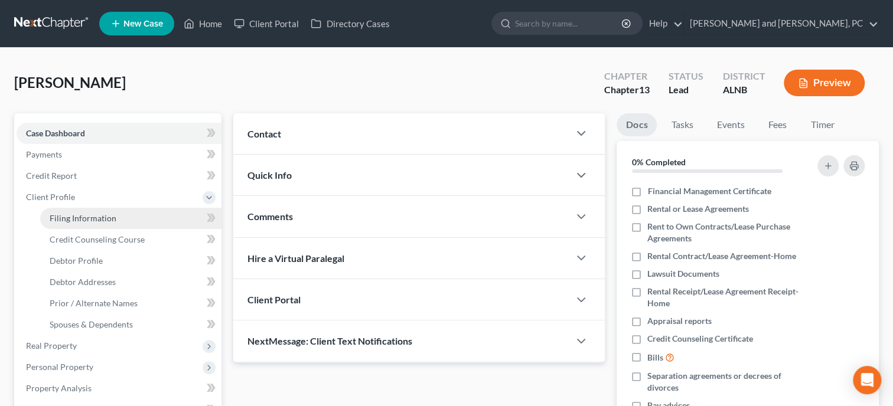
click at [81, 217] on span "Filing Information" at bounding box center [83, 218] width 67 height 10
select select "1"
select select "0"
select select "3"
select select "1"
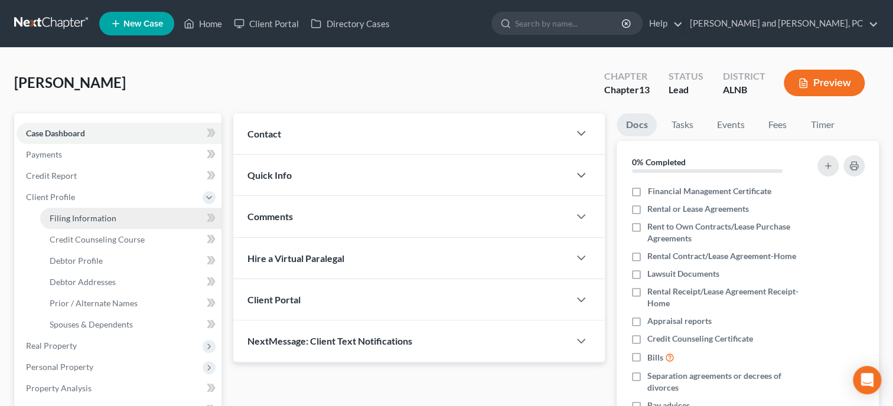
select select "0"
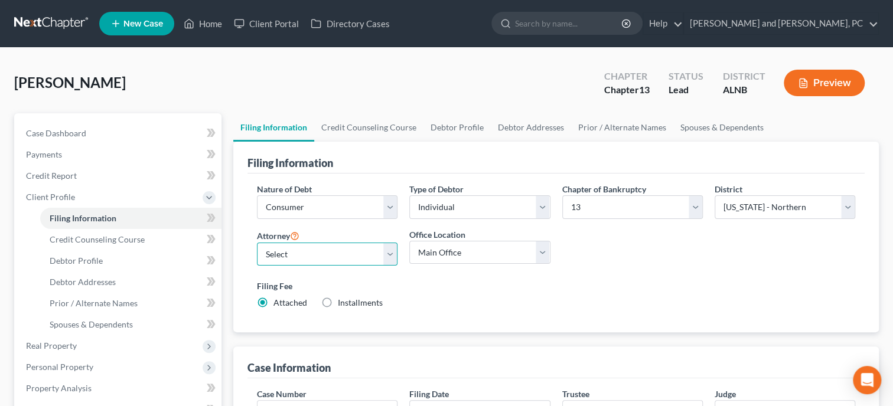
click at [257, 243] on select "Select John W. Jennings, Jr. - ALNB Christopher Messer - ALNB Christopher Messe…" at bounding box center [327, 255] width 141 height 24
select select "0"
click option "John W. Jennings, Jr. - ALNB" at bounding box center [0, 0] width 0 height 0
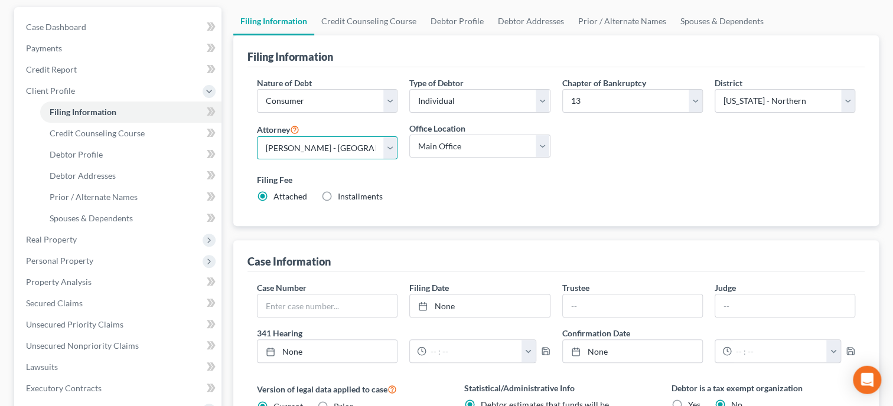
scroll to position [121, 0]
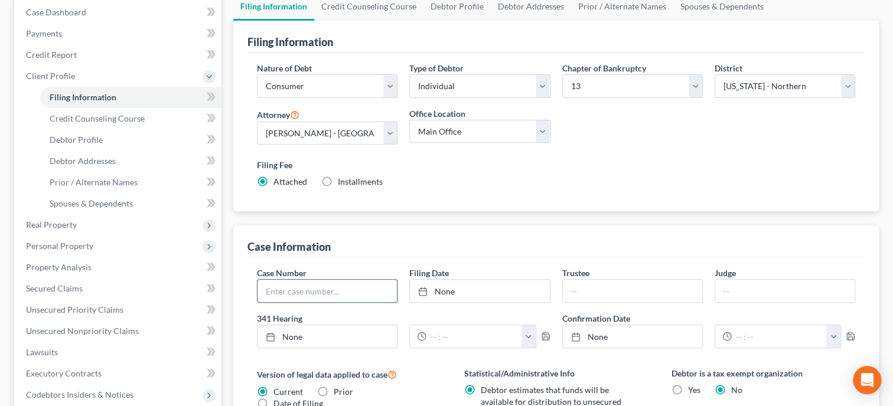
click at [388, 290] on input "text" at bounding box center [327, 291] width 139 height 22
type input "19-41007"
click at [497, 295] on link "None" at bounding box center [479, 291] width 139 height 22
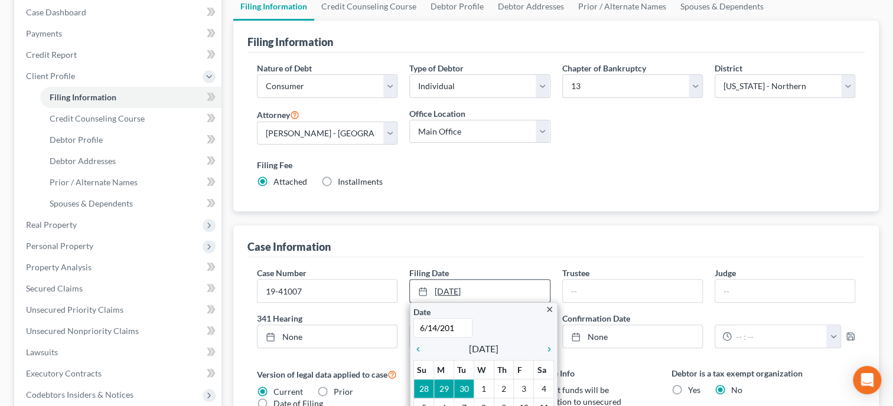
type input "6/14/2019"
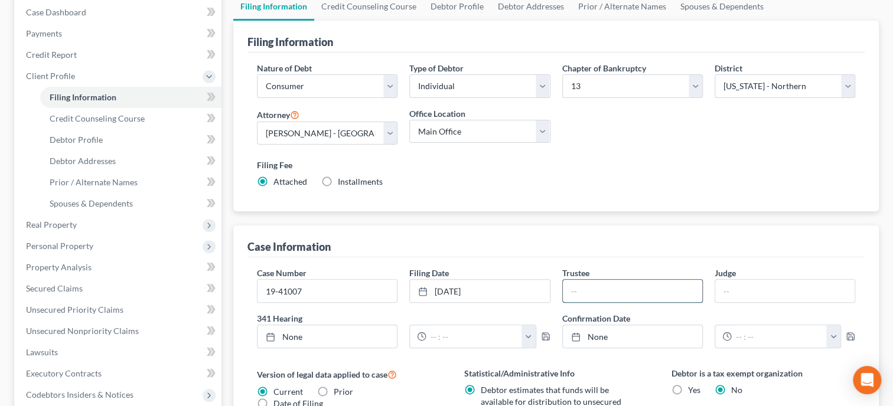
click at [574, 288] on input "text" at bounding box center [632, 291] width 139 height 22
type input "Linda Gore"
type input "Robinson"
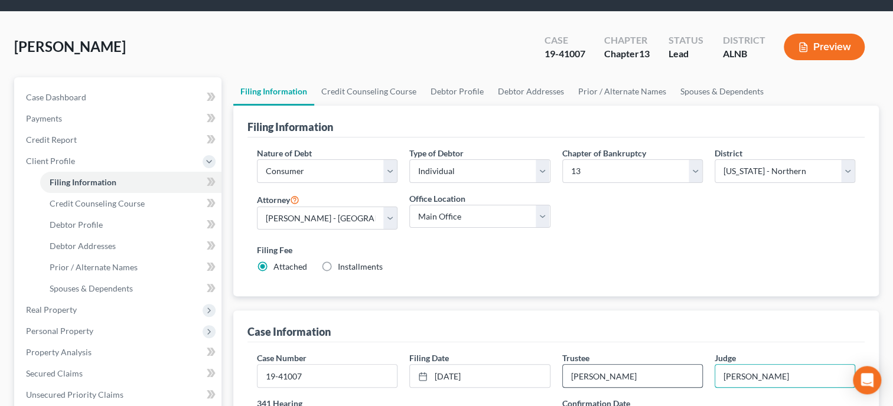
scroll to position [0, 0]
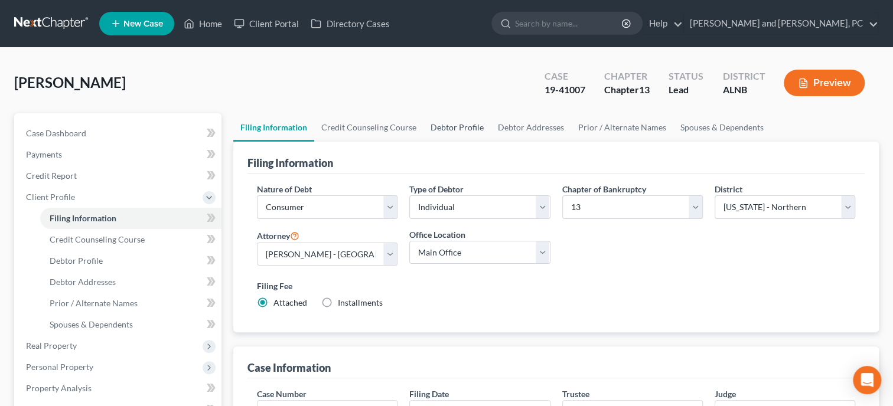
click at [454, 128] on link "Debtor Profile" at bounding box center [457, 127] width 67 height 28
select select "0"
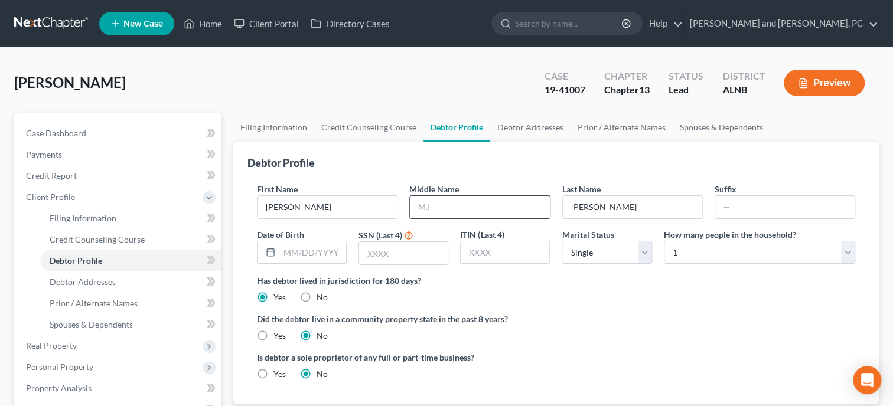
click at [451, 206] on input "text" at bounding box center [479, 207] width 139 height 22
type input "Wayne"
click at [395, 128] on link "Credit Counseling Course" at bounding box center [368, 127] width 109 height 28
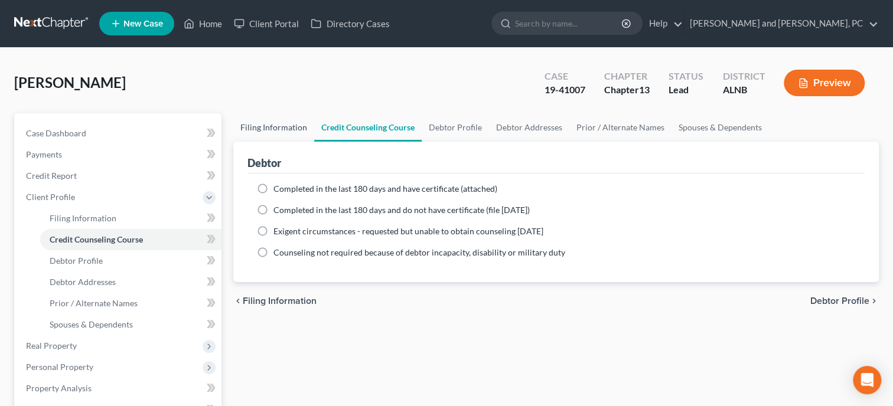
click at [298, 129] on link "Filing Information" at bounding box center [273, 127] width 81 height 28
select select "1"
select select "0"
select select "3"
select select "1"
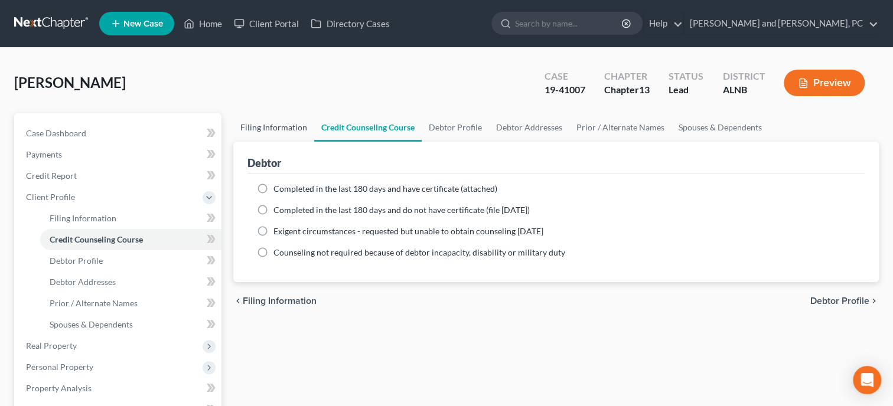
select select "0"
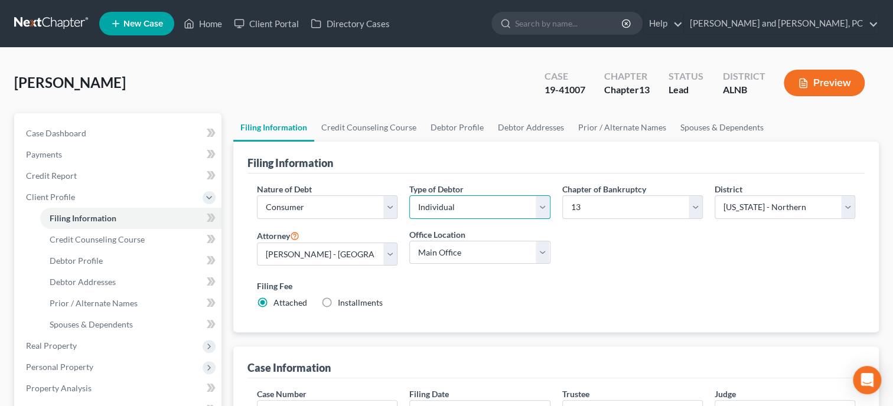
click at [409, 196] on select "Select Individual Joint" at bounding box center [479, 208] width 141 height 24
select select "1"
click option "Joint" at bounding box center [0, 0] width 0 height 0
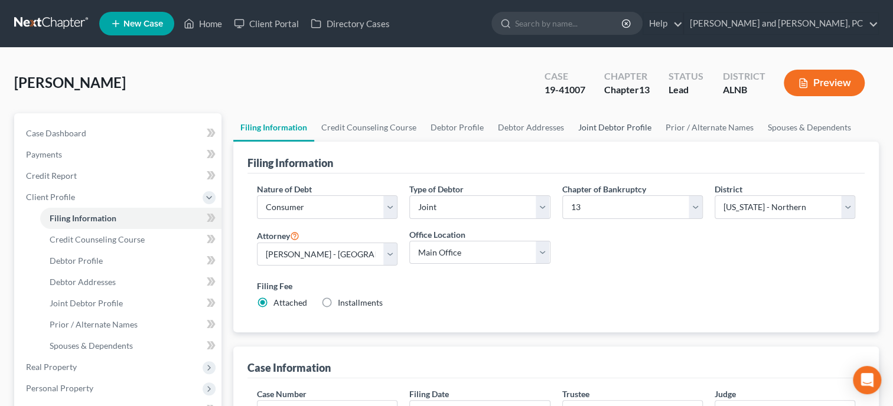
click at [617, 127] on link "Joint Debtor Profile" at bounding box center [614, 127] width 87 height 28
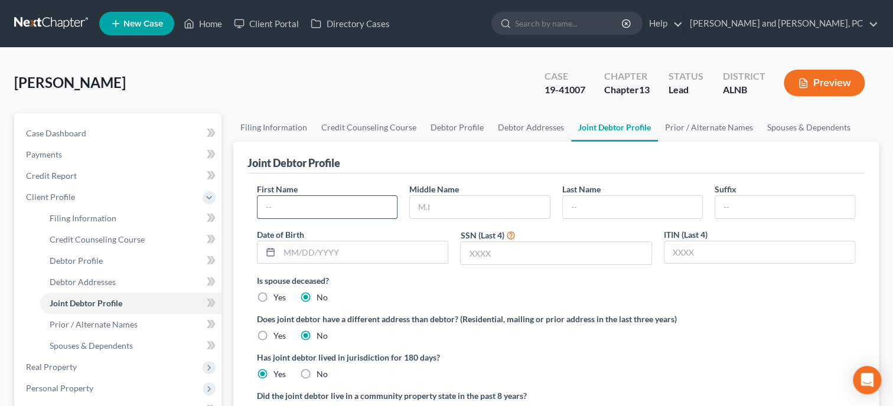
click at [381, 201] on input "text" at bounding box center [327, 207] width 139 height 22
type input "Erin"
type input "Leigh"
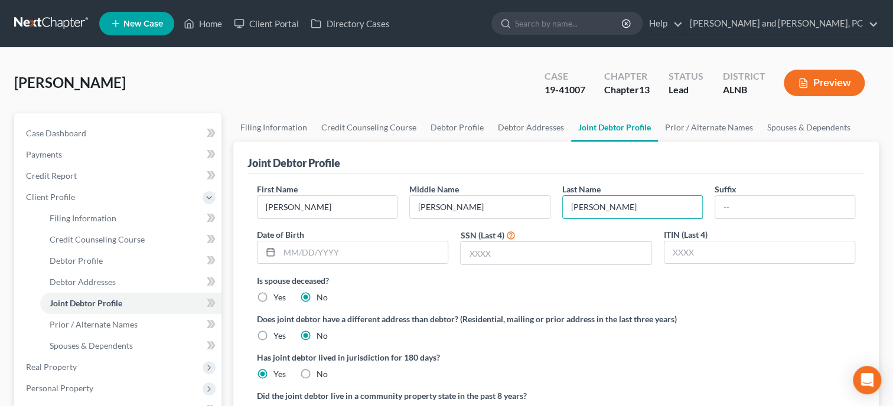
type input "Blackwell"
click at [411, 292] on div "Is spouse deceased? Yes No" at bounding box center [556, 289] width 598 height 29
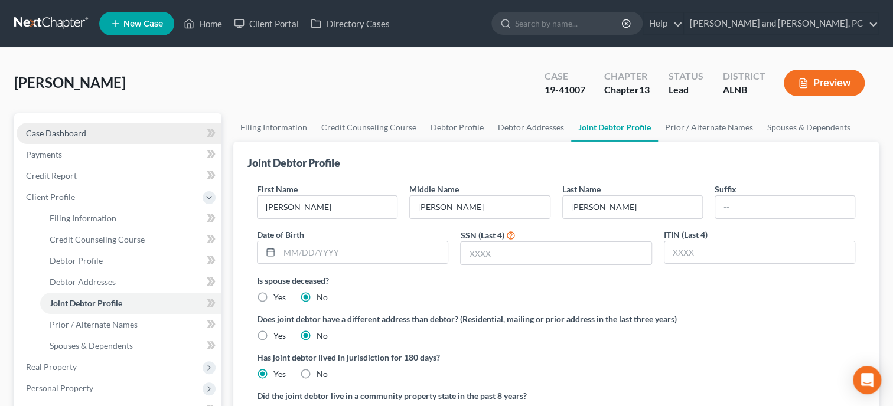
click at [64, 131] on span "Case Dashboard" at bounding box center [56, 133] width 60 height 10
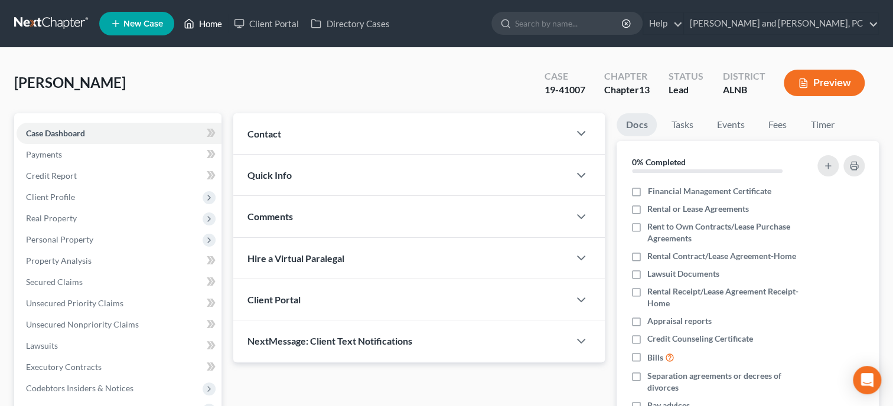
click at [203, 20] on link "Home" at bounding box center [203, 23] width 50 height 21
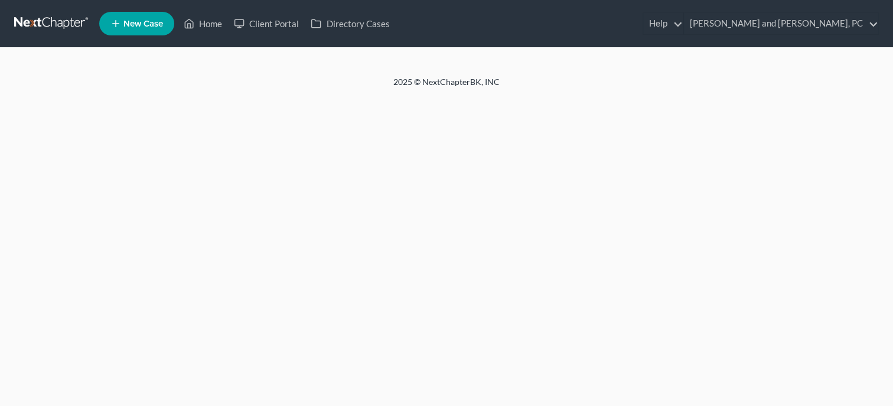
select select "4"
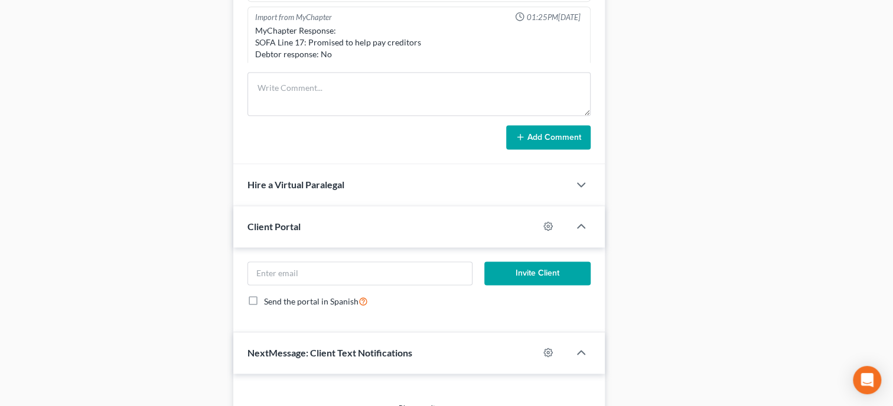
select select "0"
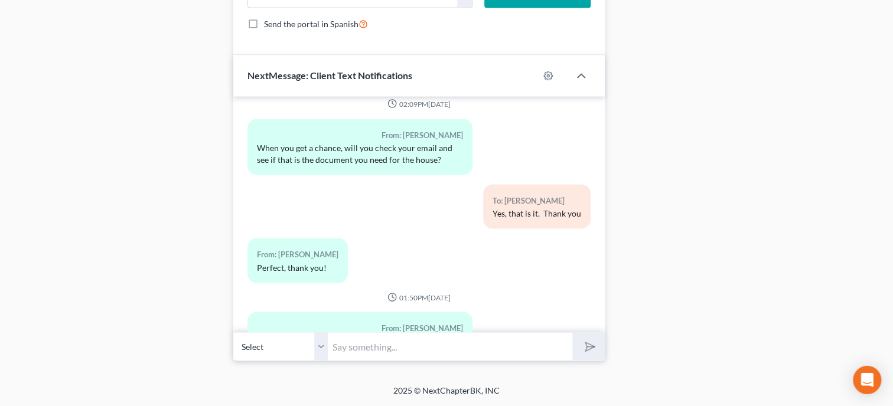
scroll to position [1208, 0]
click at [517, 337] on input "text" at bounding box center [450, 347] width 245 height 29
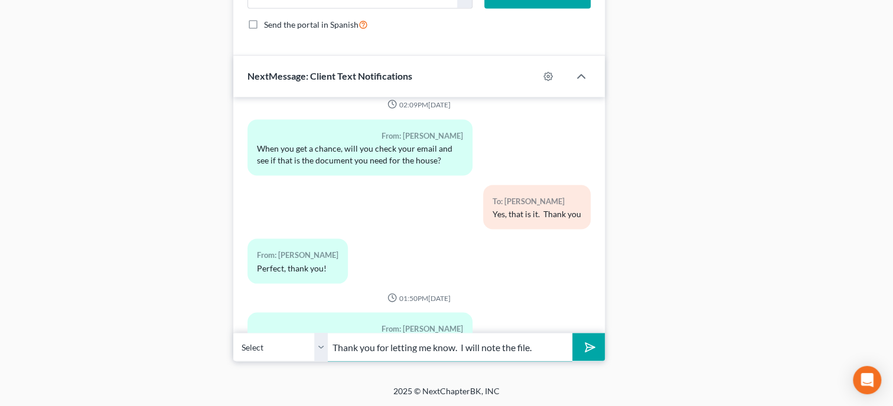
type input "Thank you for letting me know. I will note the file."
click at [591, 346] on polygon "submit" at bounding box center [588, 347] width 14 height 14
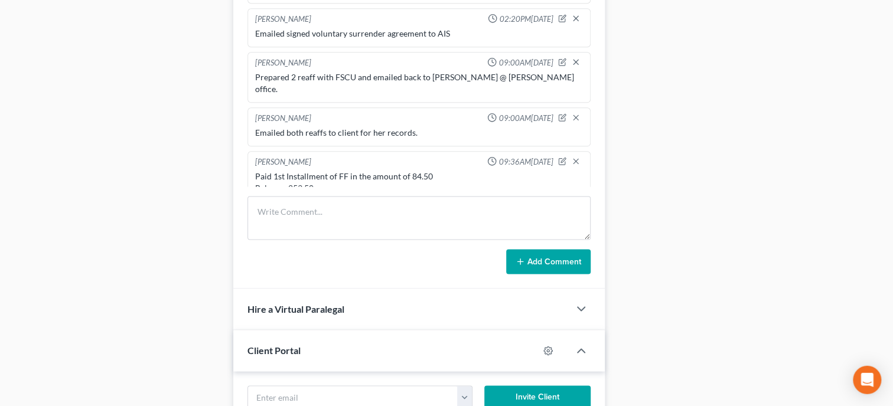
scroll to position [783, 0]
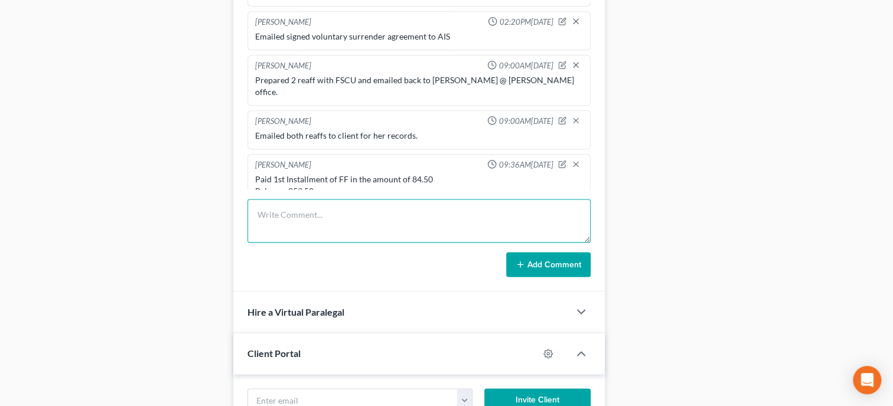
click at [280, 243] on textarea at bounding box center [419, 221] width 343 height 44
type textarea "Yukon was picked up on [DATE]"
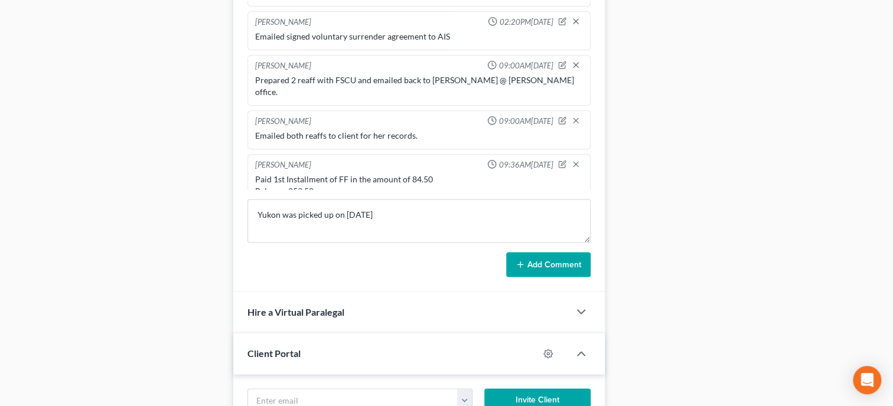
click at [536, 277] on button "Add Comment" at bounding box center [548, 264] width 84 height 25
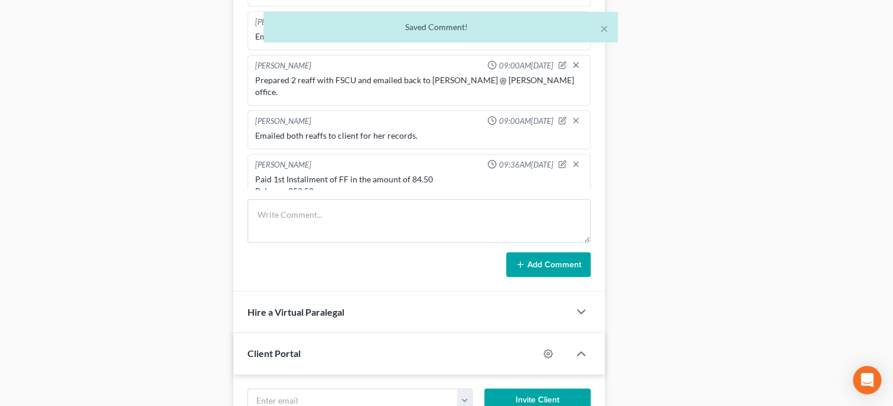
scroll to position [451, 0]
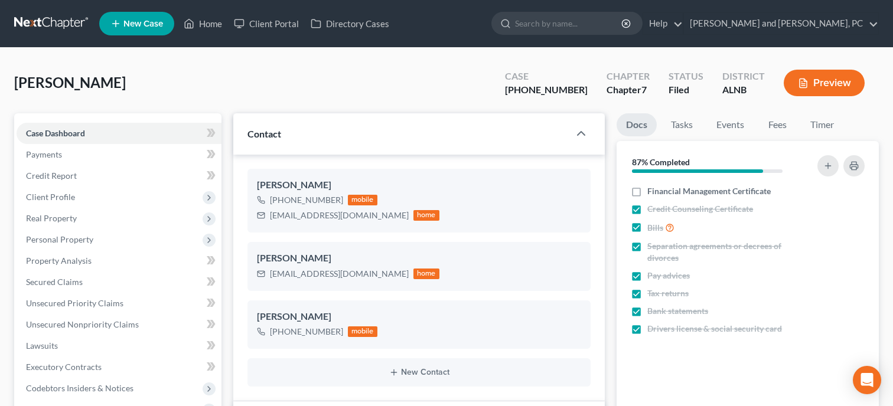
select select "6"
select select "4"
select select "0"
